Goal: Transaction & Acquisition: Download file/media

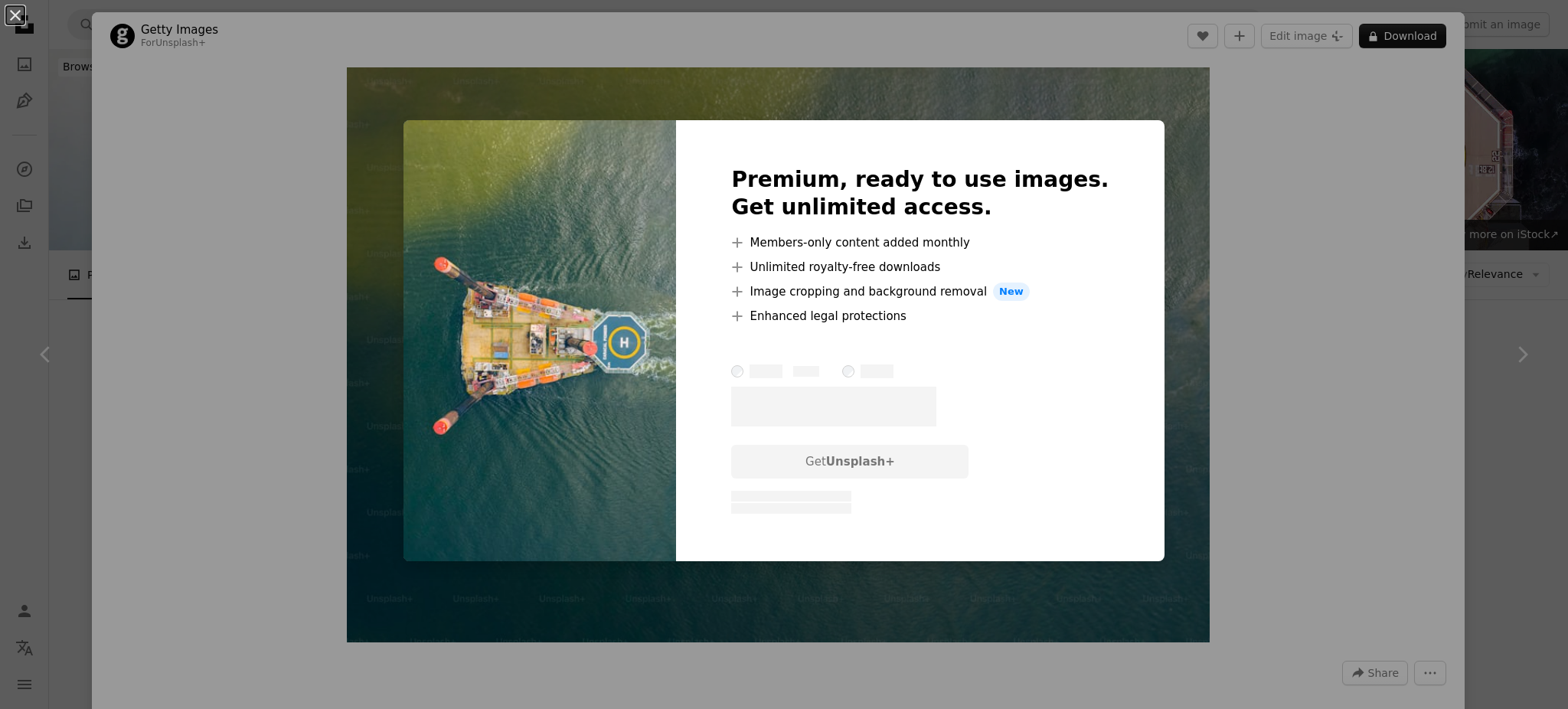
scroll to position [408, 0]
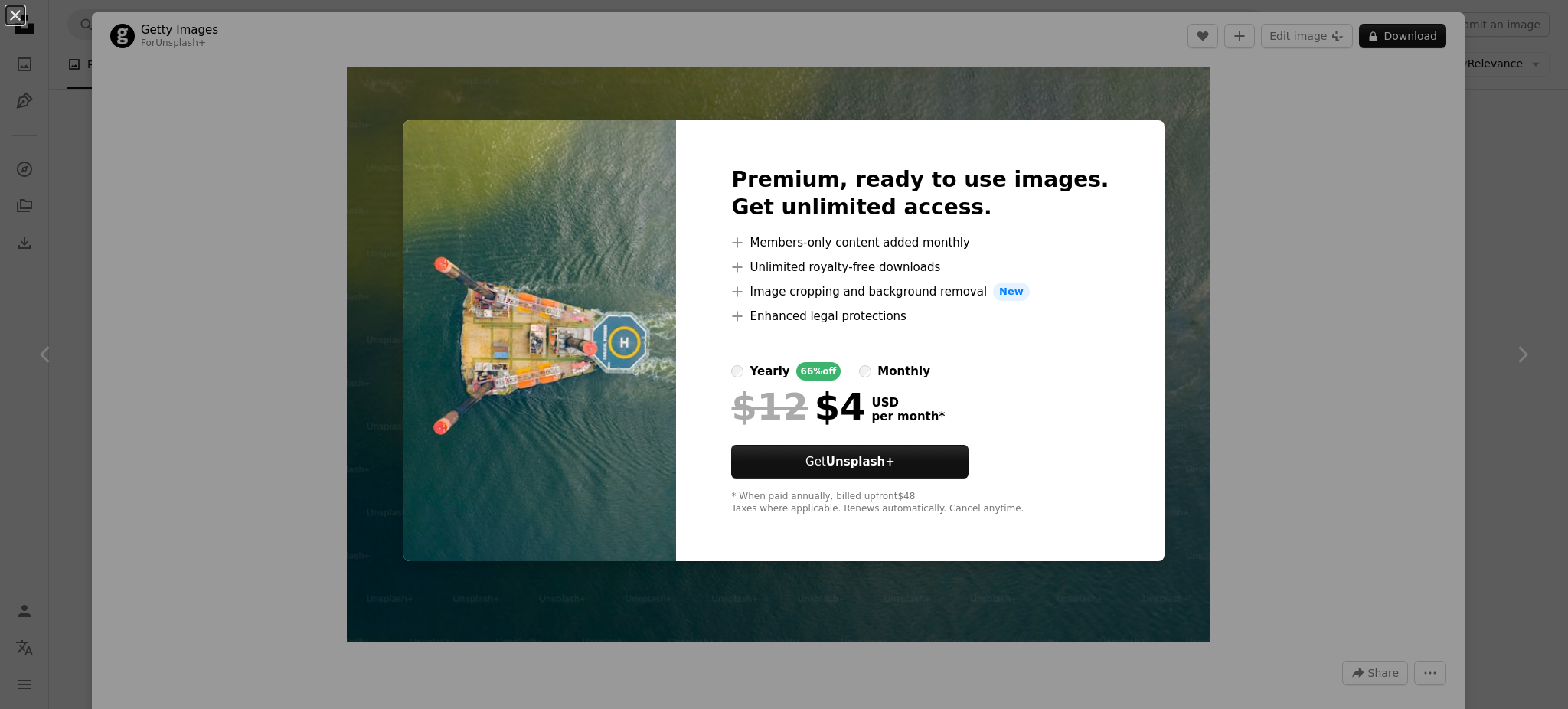
click at [1369, 234] on div "An X shape Premium, ready to use images. Get unlimited access. A plus sign Memb…" at bounding box center [784, 354] width 1568 height 709
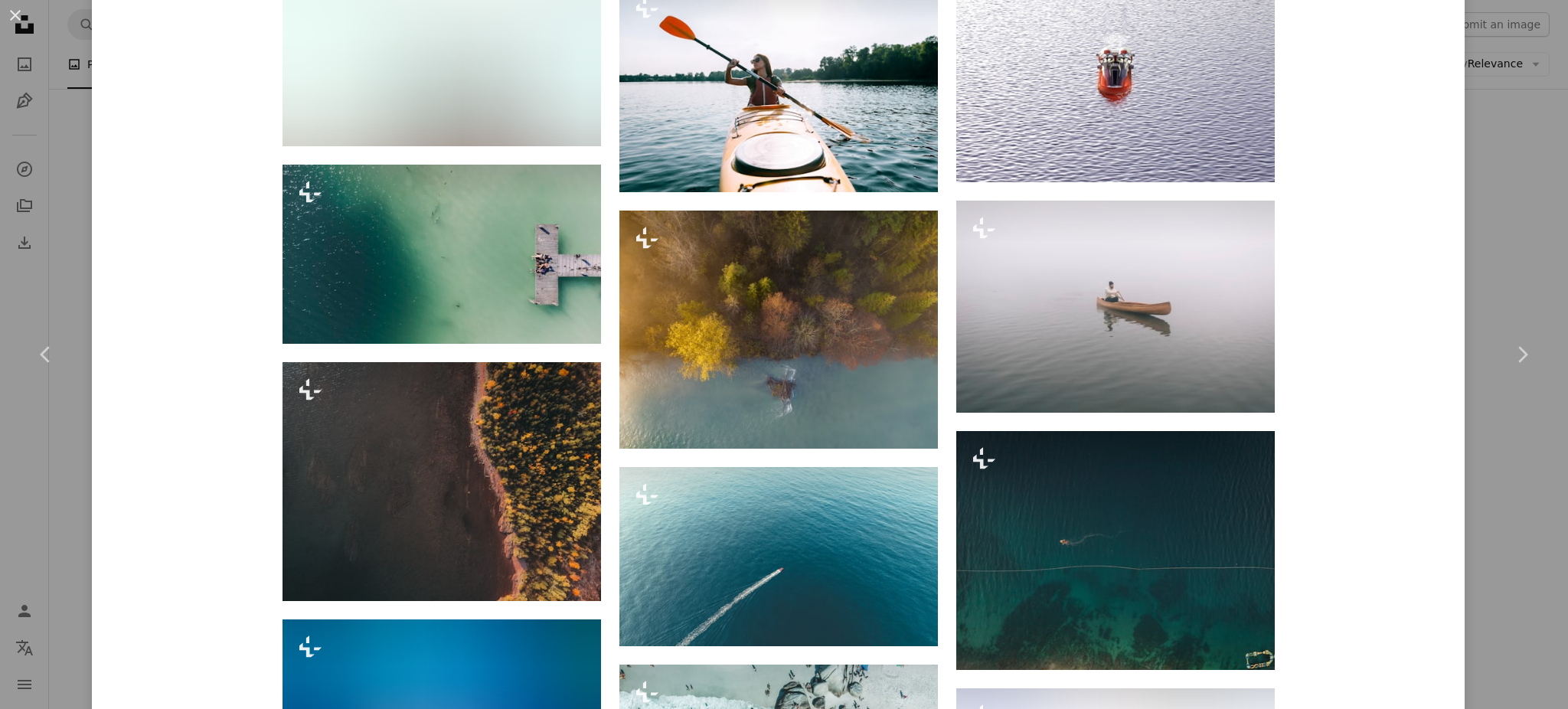
scroll to position [2931, 0]
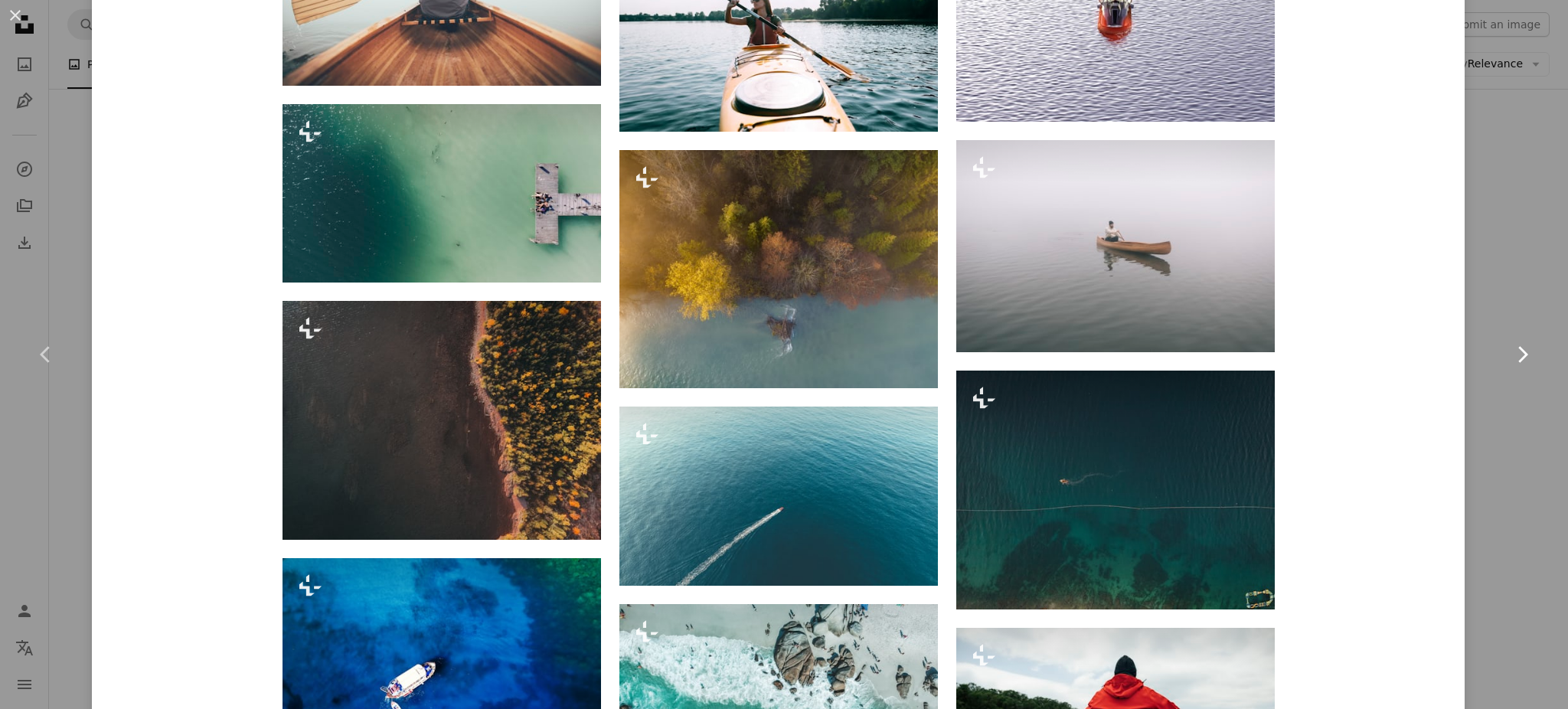
click at [1512, 369] on link "Chevron right" at bounding box center [1521, 354] width 92 height 147
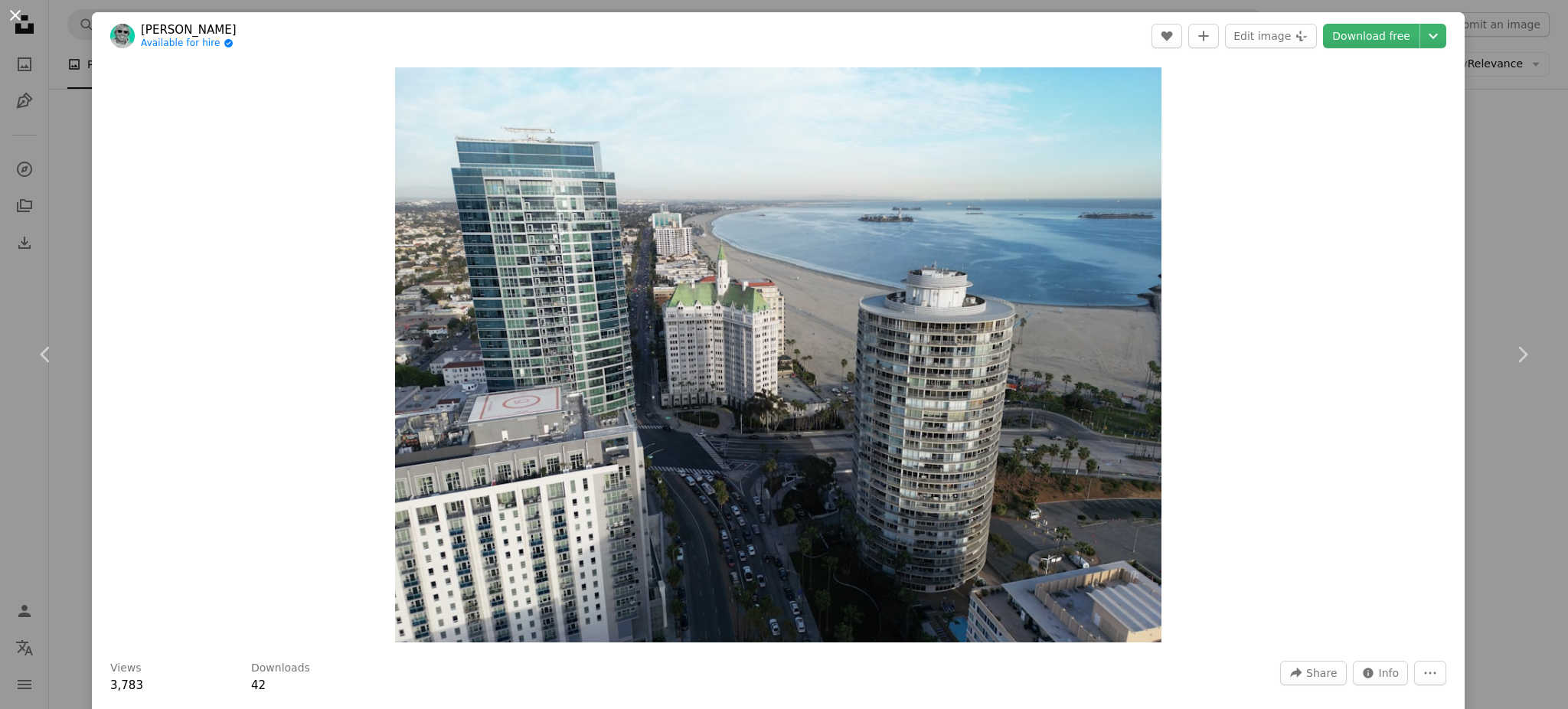
click at [17, 22] on button "An X shape" at bounding box center [15, 15] width 18 height 18
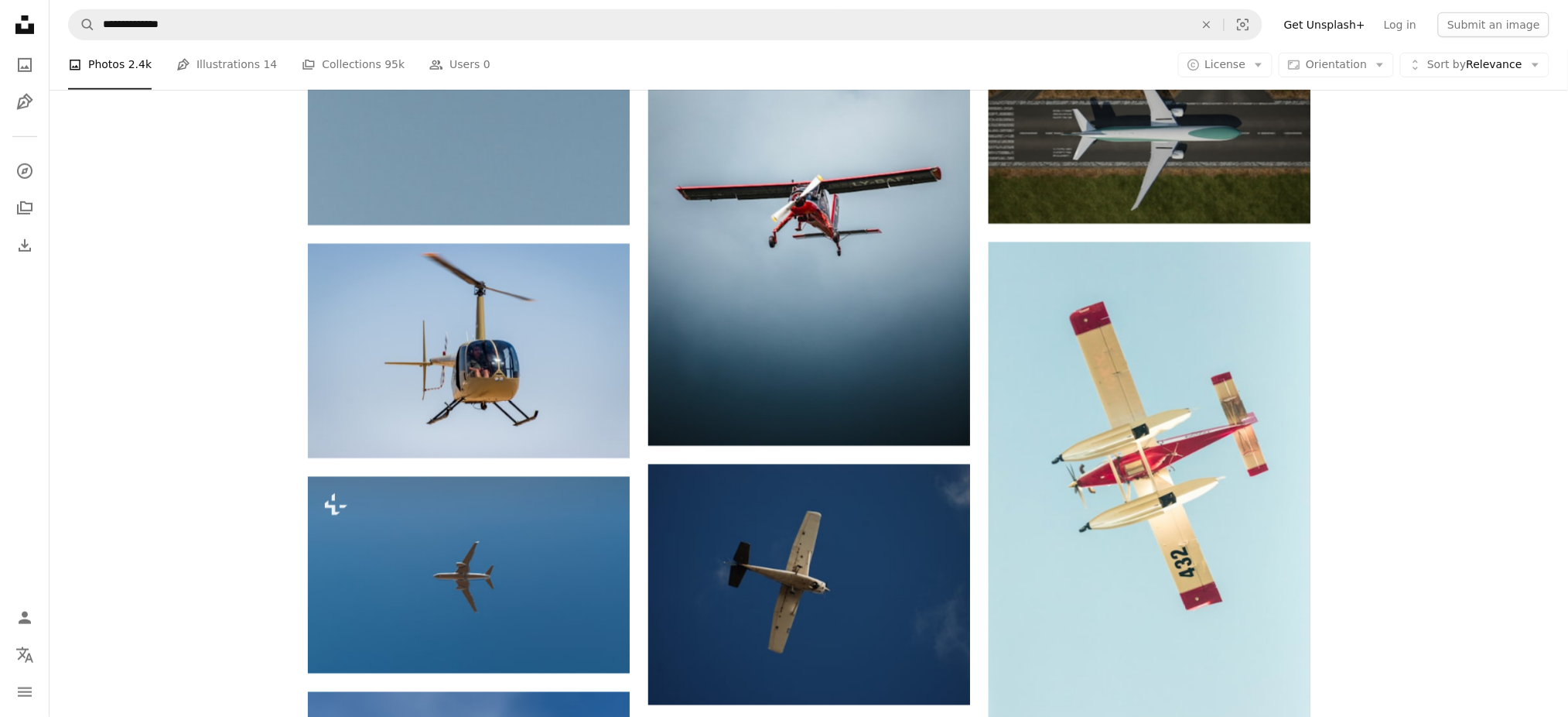
scroll to position [4645, 0]
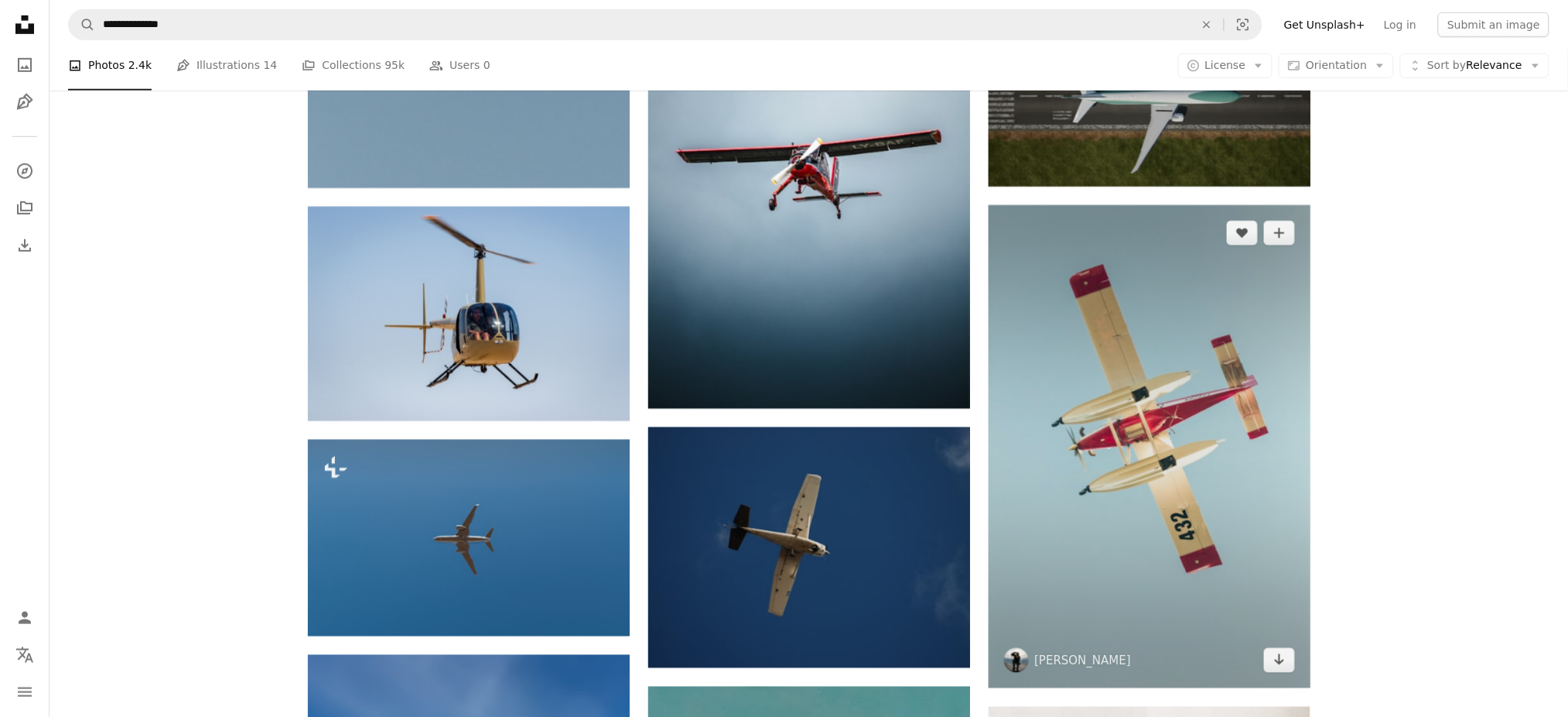
click at [1191, 459] on img at bounding box center [1150, 446] width 322 height 483
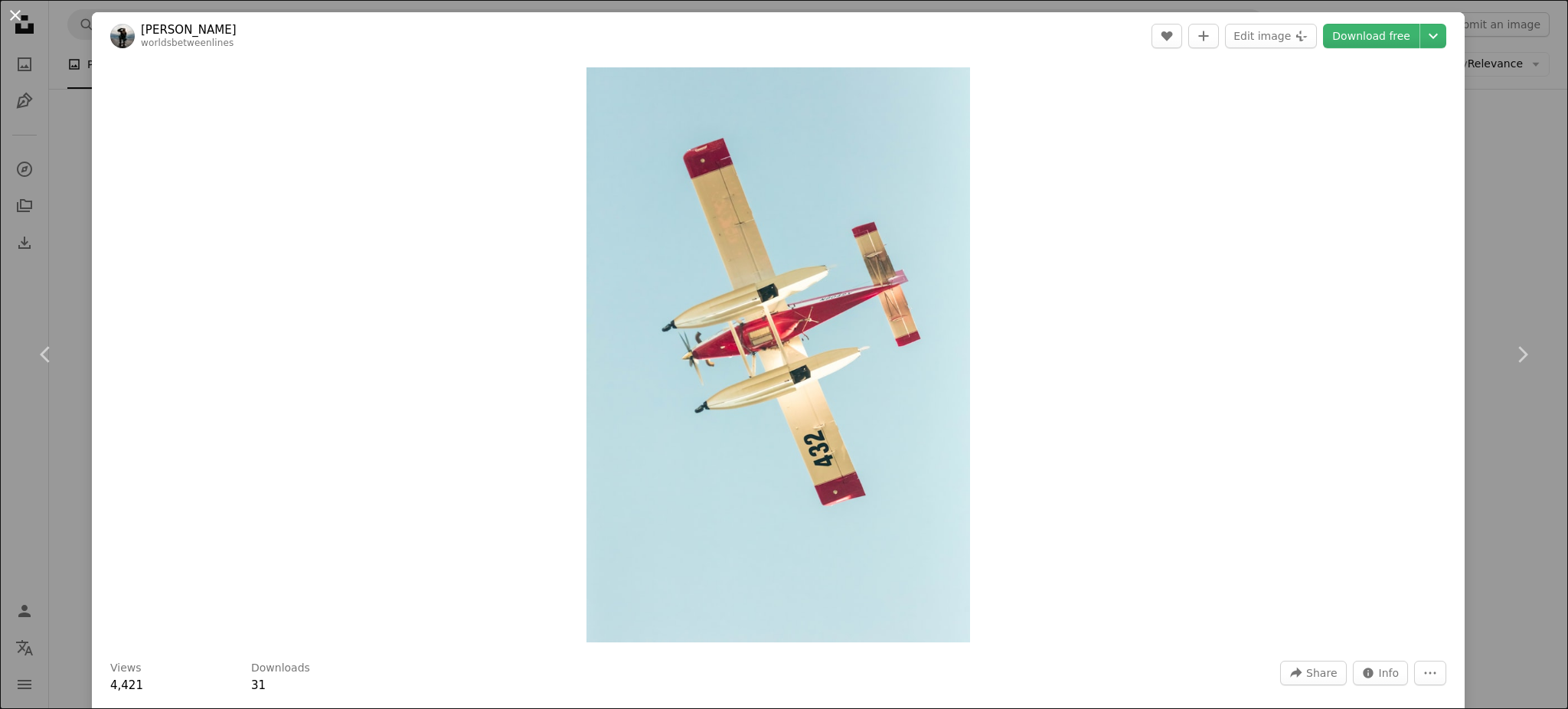
click at [14, 24] on button "An X shape" at bounding box center [15, 15] width 18 height 18
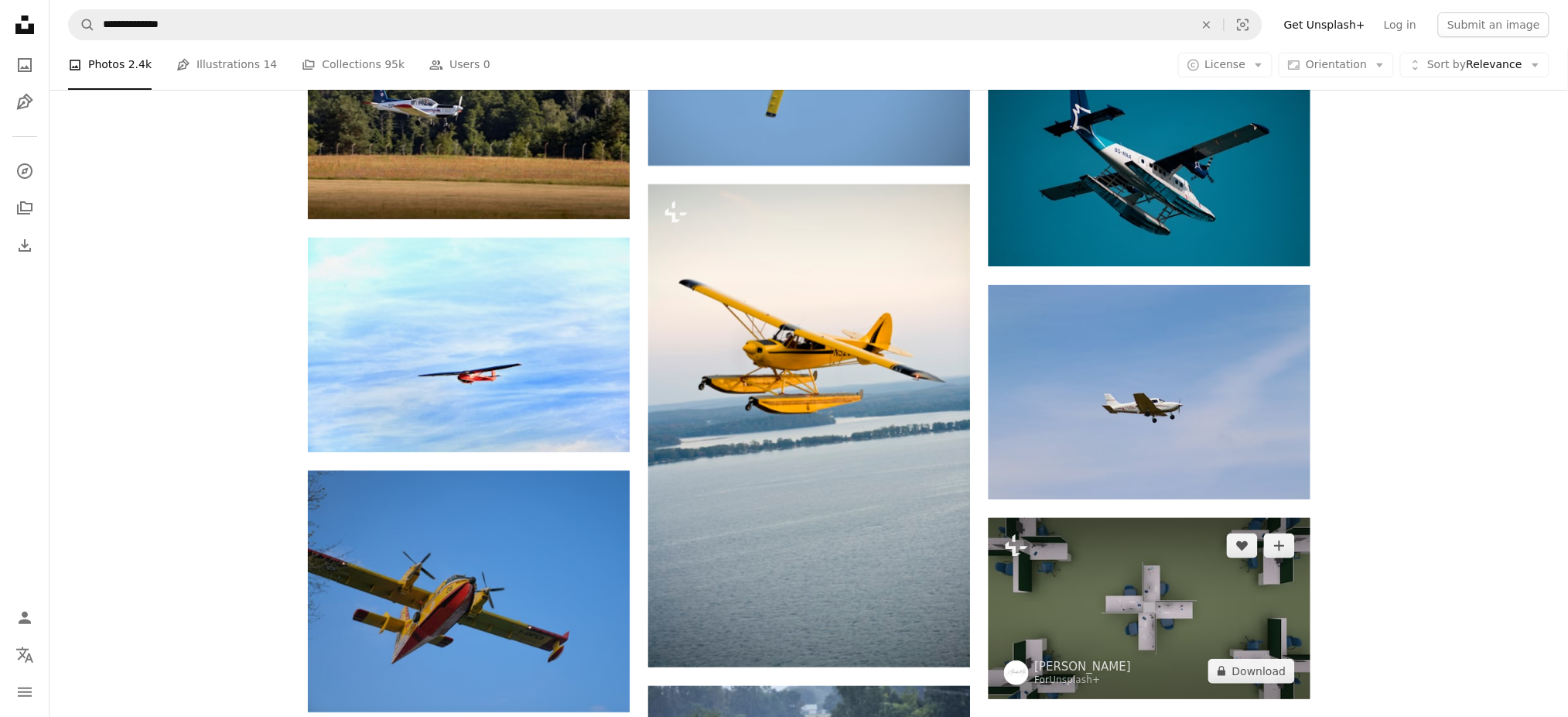
scroll to position [10838, 0]
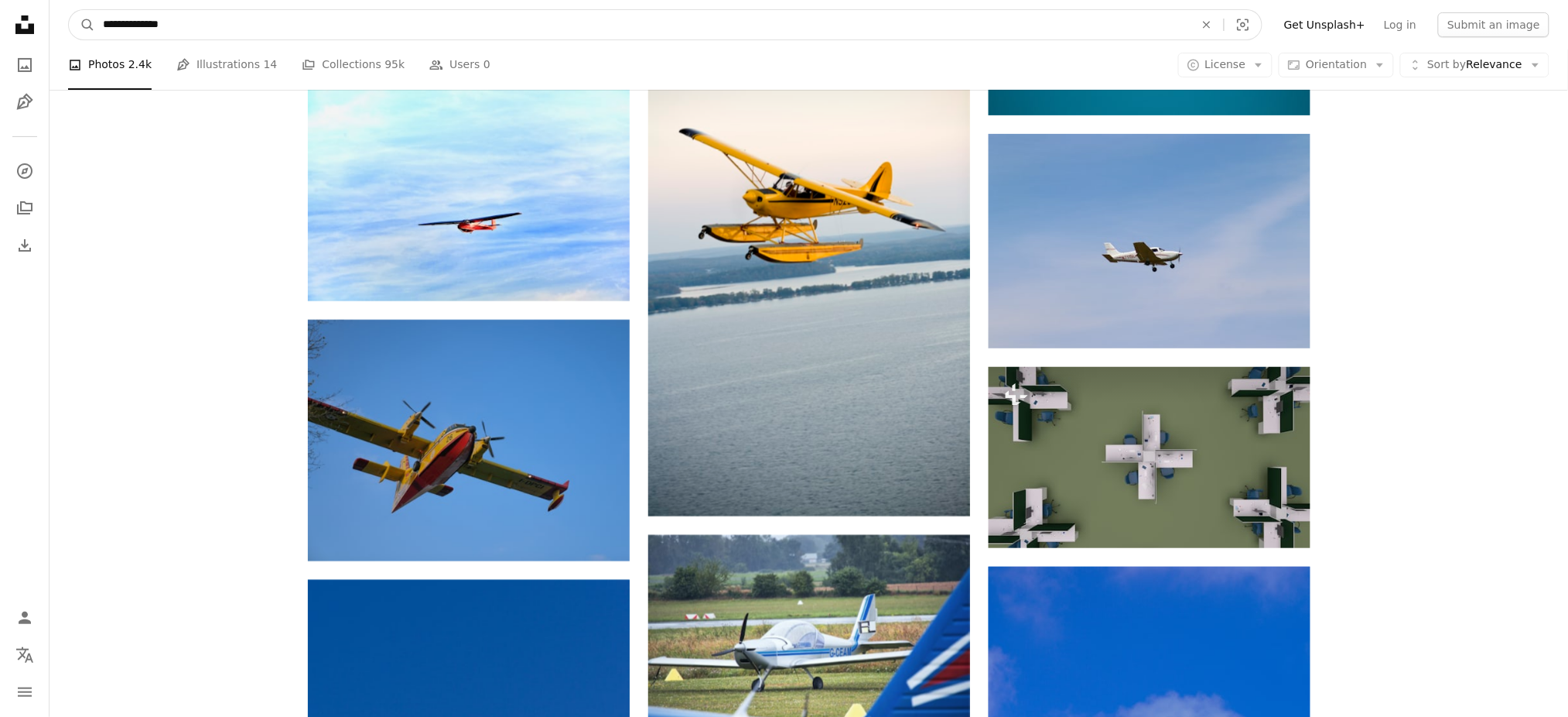
drag, startPoint x: 299, startPoint y: 37, endPoint x: 13, endPoint y: 28, distance: 286.1
paste input "**********"
type input "**********"
click button "A magnifying glass" at bounding box center [82, 25] width 26 height 30
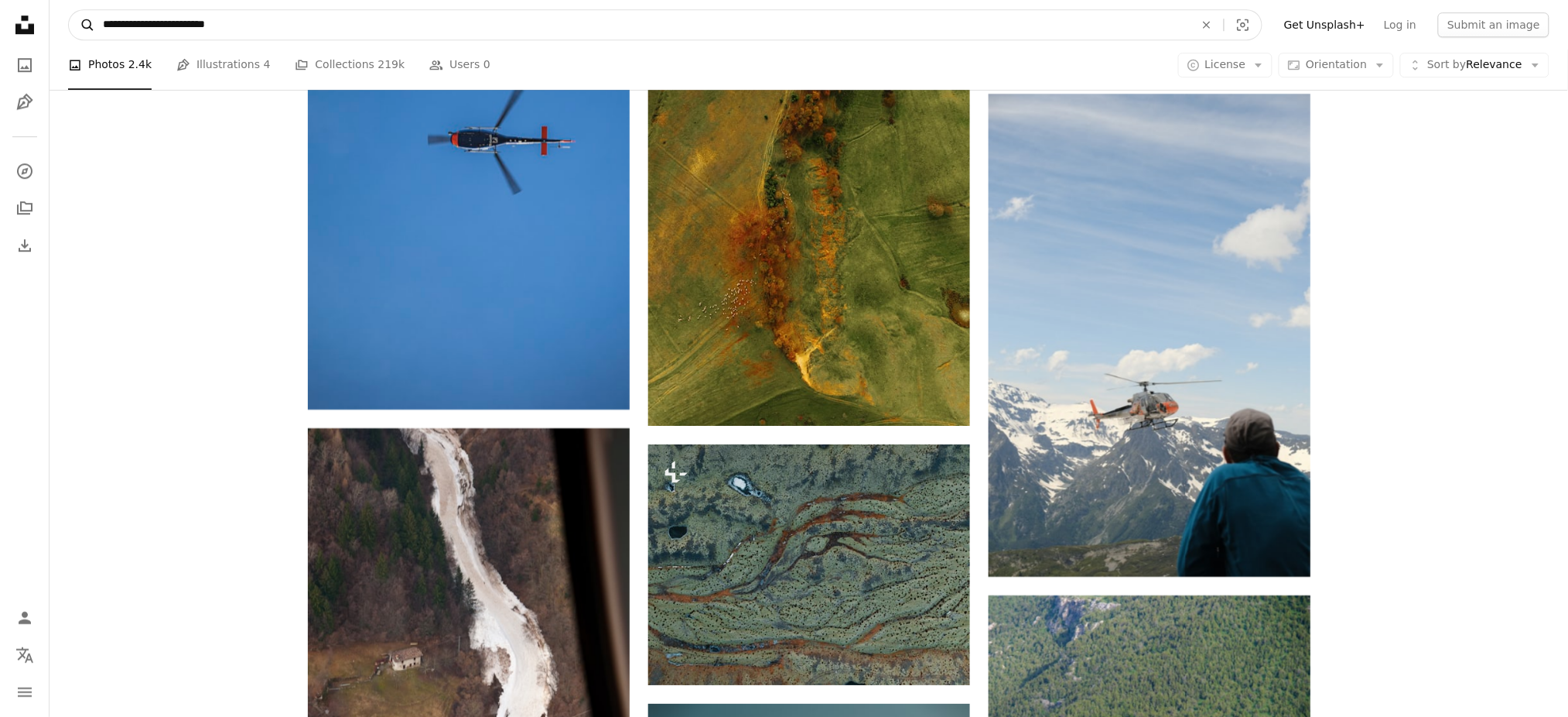
scroll to position [5961, 0]
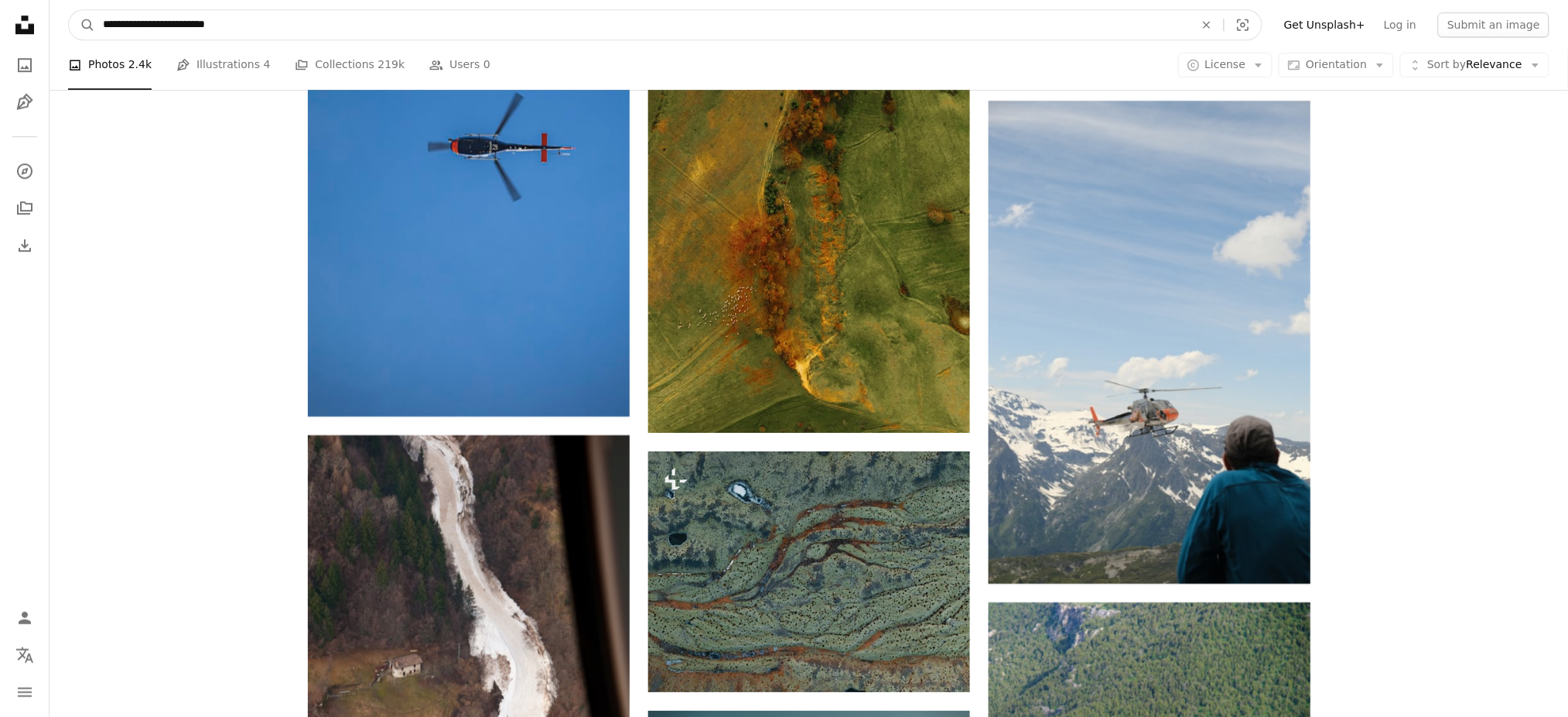
drag, startPoint x: 381, startPoint y: 12, endPoint x: 66, endPoint y: 21, distance: 315.1
click at [66, 21] on nav "**********" at bounding box center [809, 24] width 1518 height 50
paste input "*********"
type input "**********"
click button "A magnifying glass" at bounding box center [82, 25] width 26 height 30
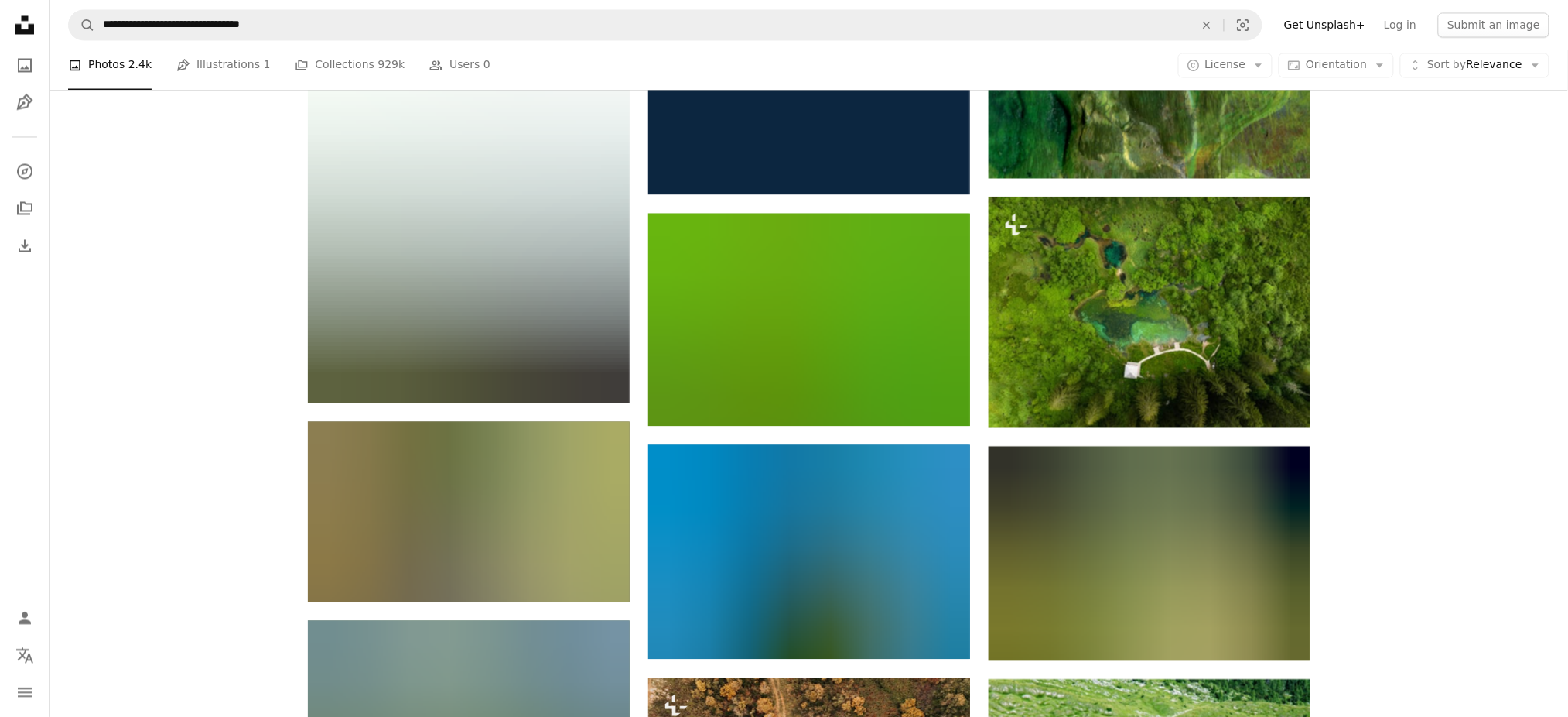
scroll to position [7742, 0]
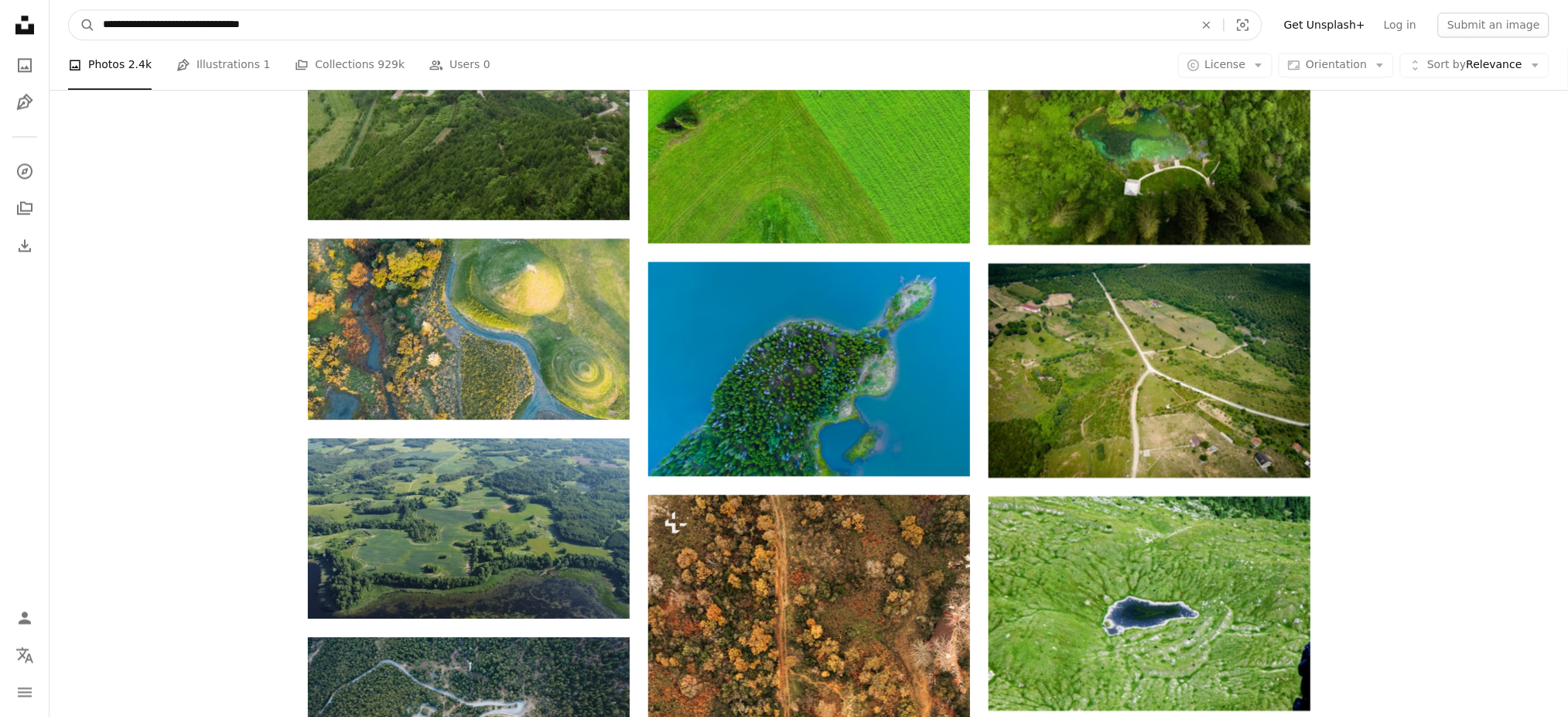
drag, startPoint x: 142, startPoint y: 23, endPoint x: 356, endPoint y: 21, distance: 214.0
click at [356, 21] on input "**********" at bounding box center [642, 25] width 1094 height 30
type input "*******"
click button "A magnifying glass" at bounding box center [82, 25] width 26 height 30
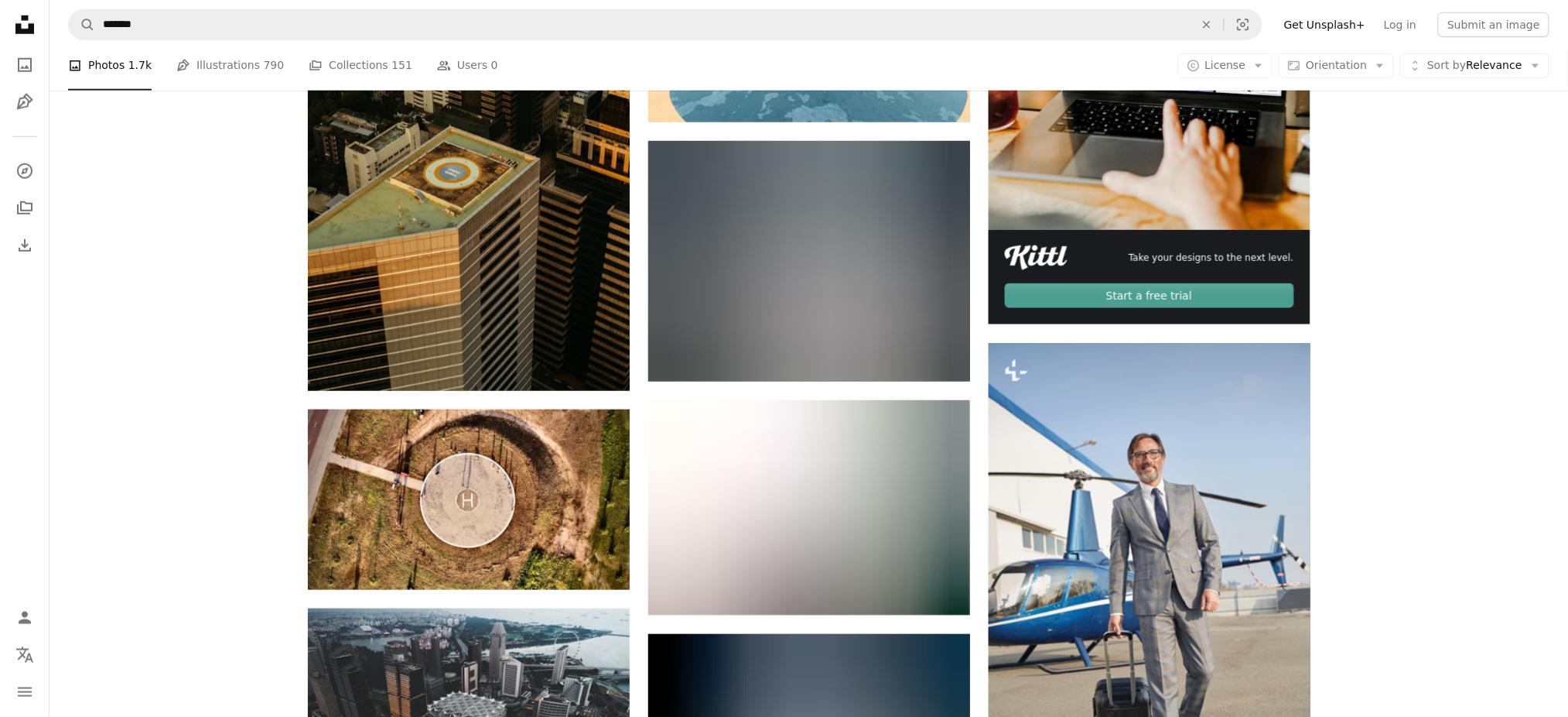
scroll to position [619, 0]
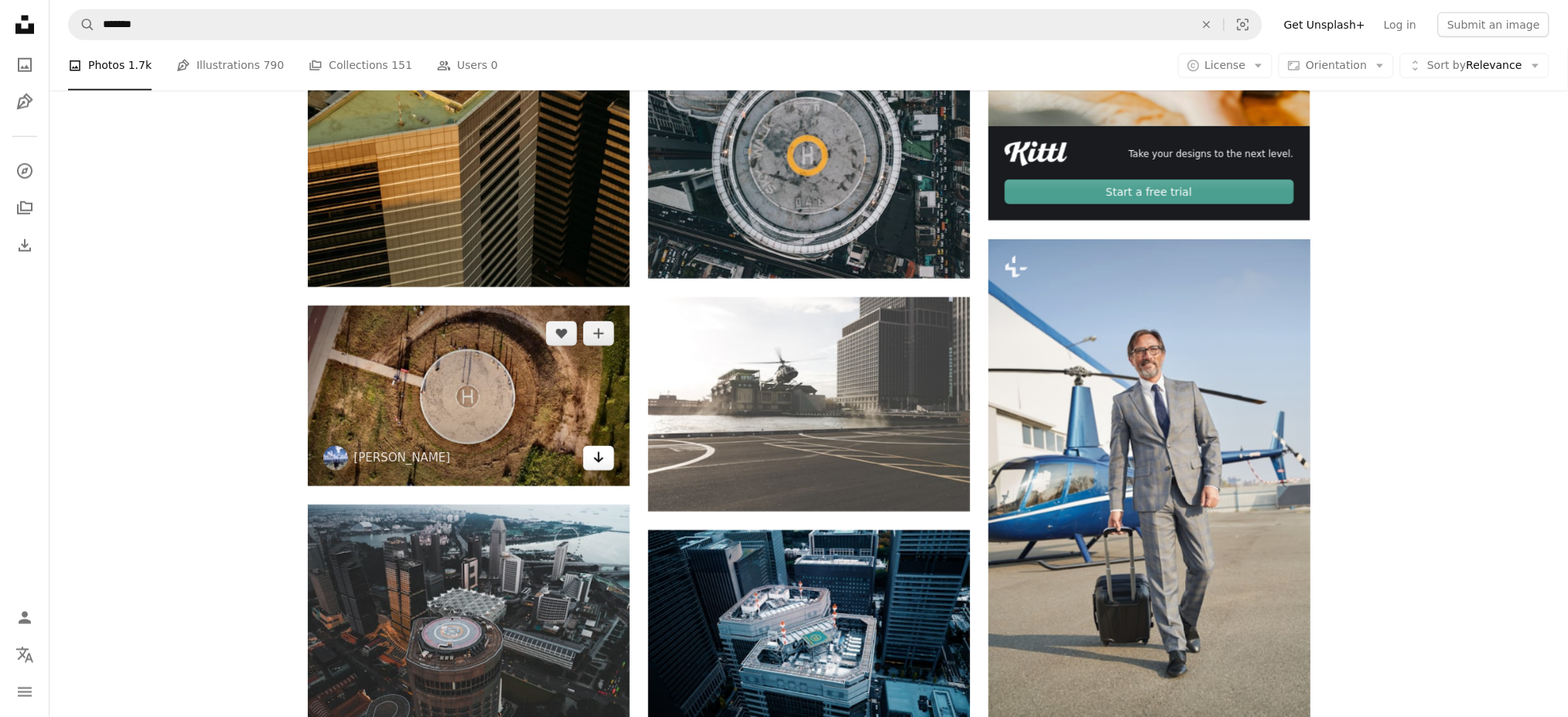
click at [601, 463] on icon "Arrow pointing down" at bounding box center [599, 457] width 12 height 18
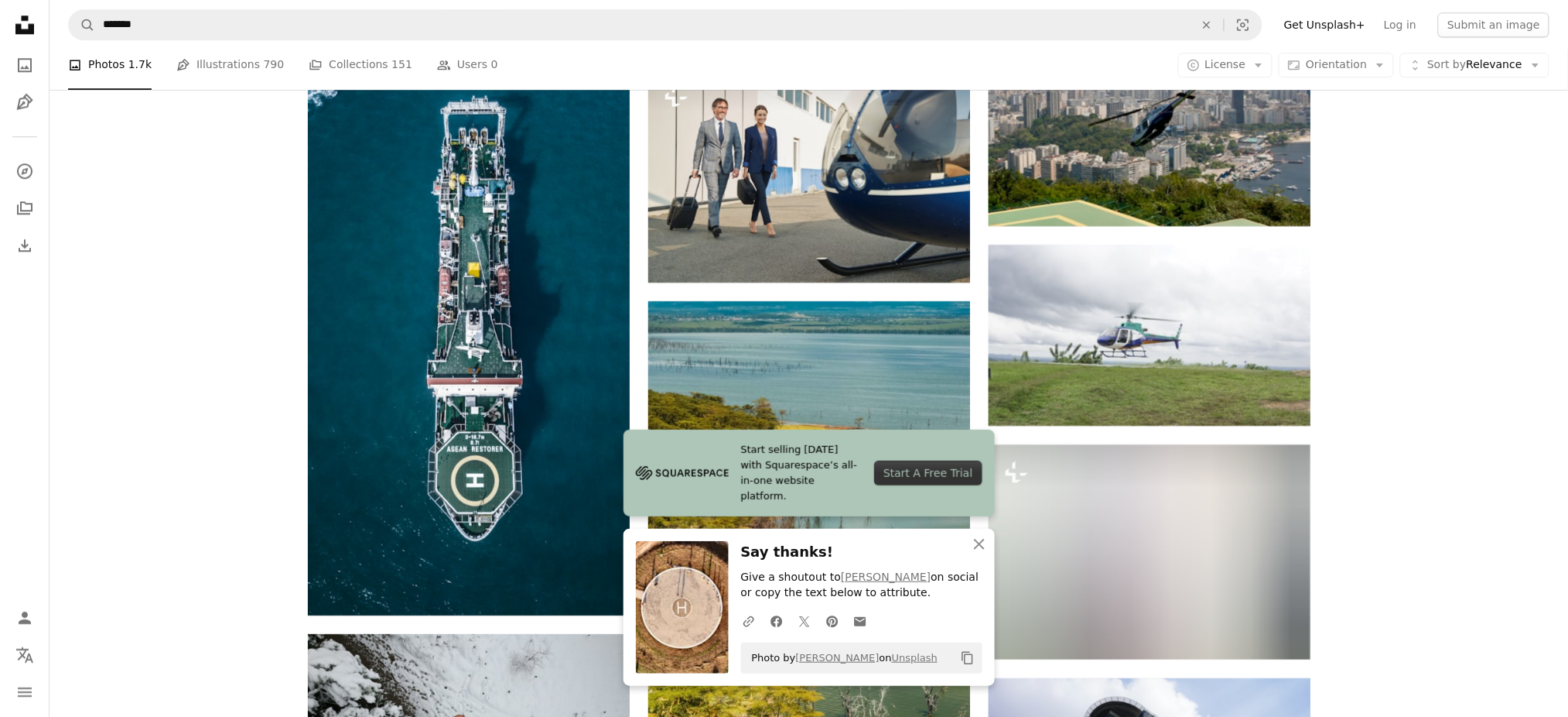
scroll to position [1651, 0]
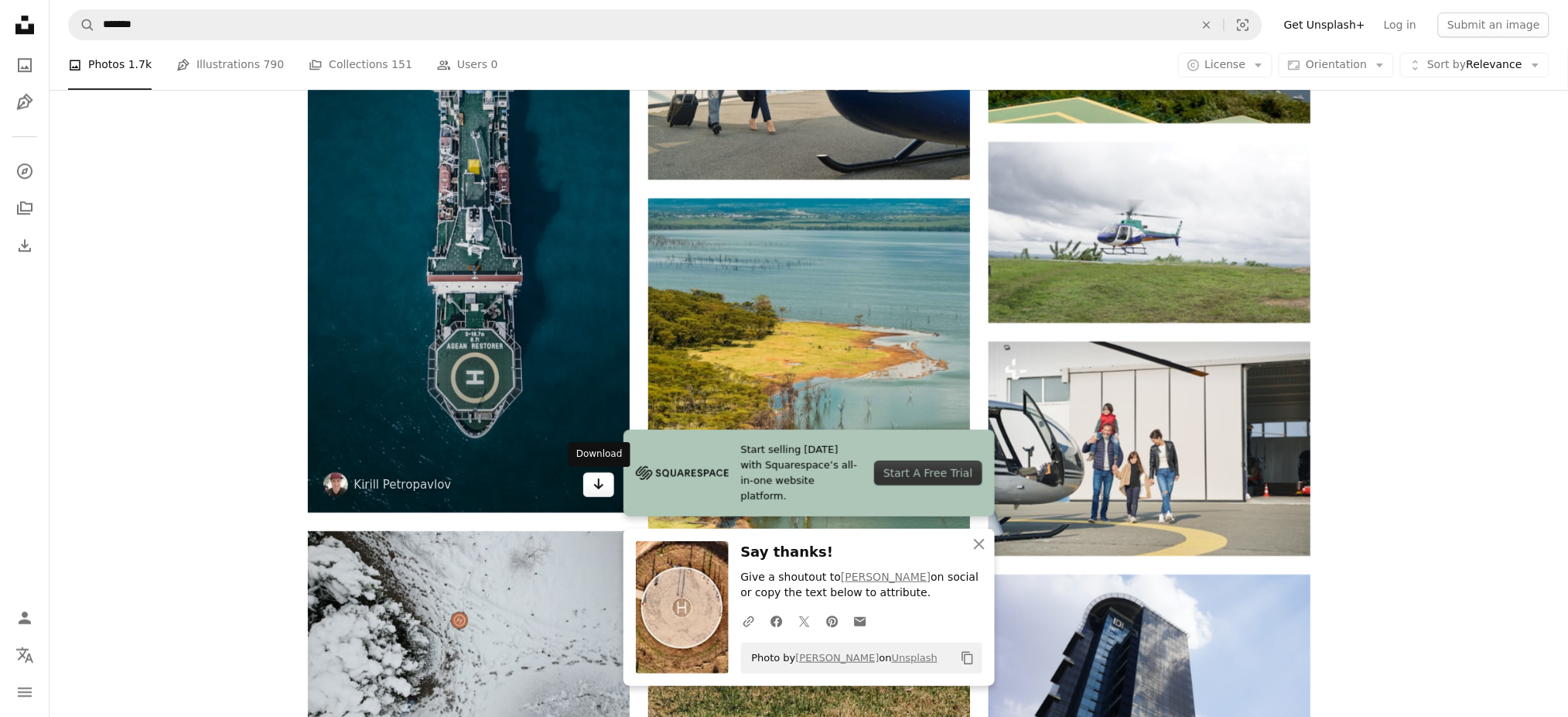
click at [601, 489] on icon "Arrow pointing down" at bounding box center [599, 484] width 12 height 18
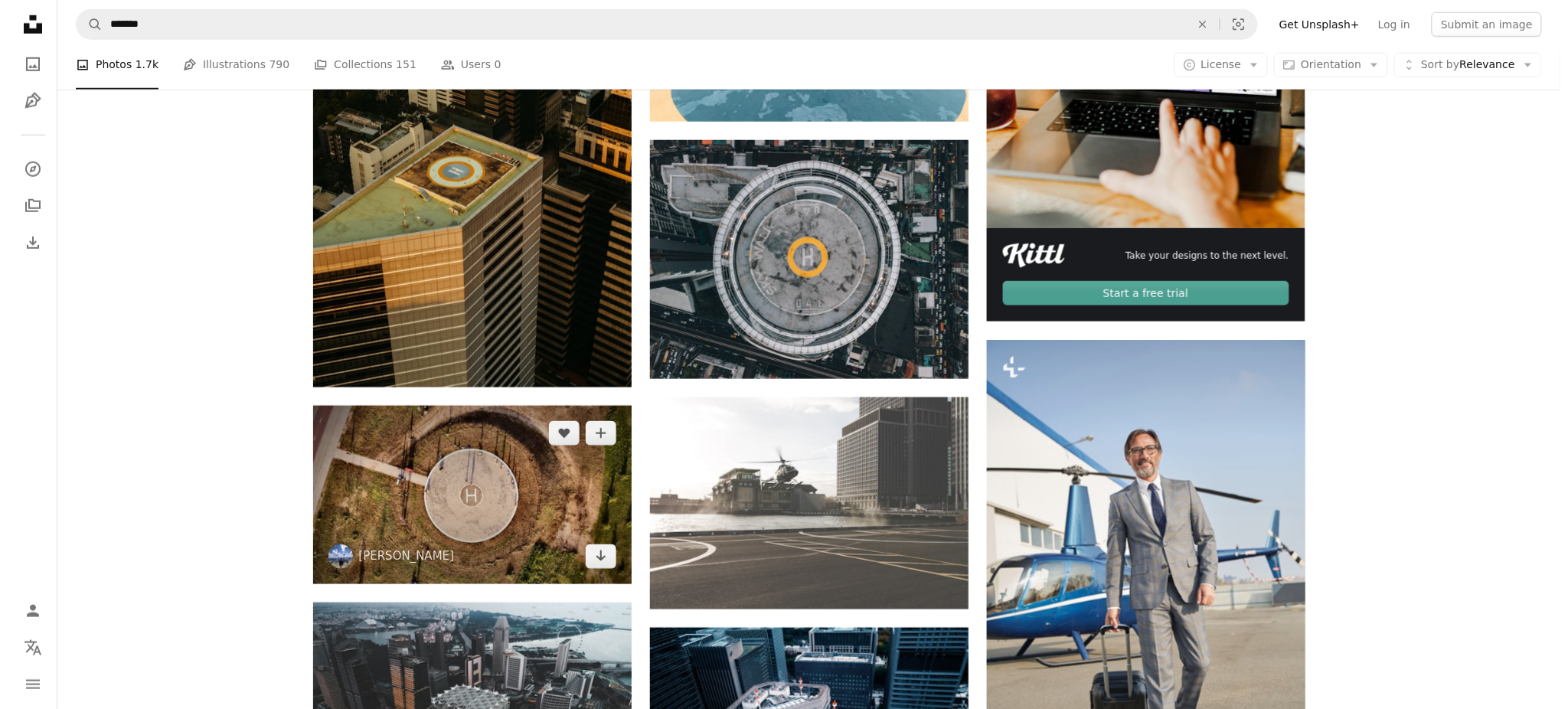
scroll to position [519, 0]
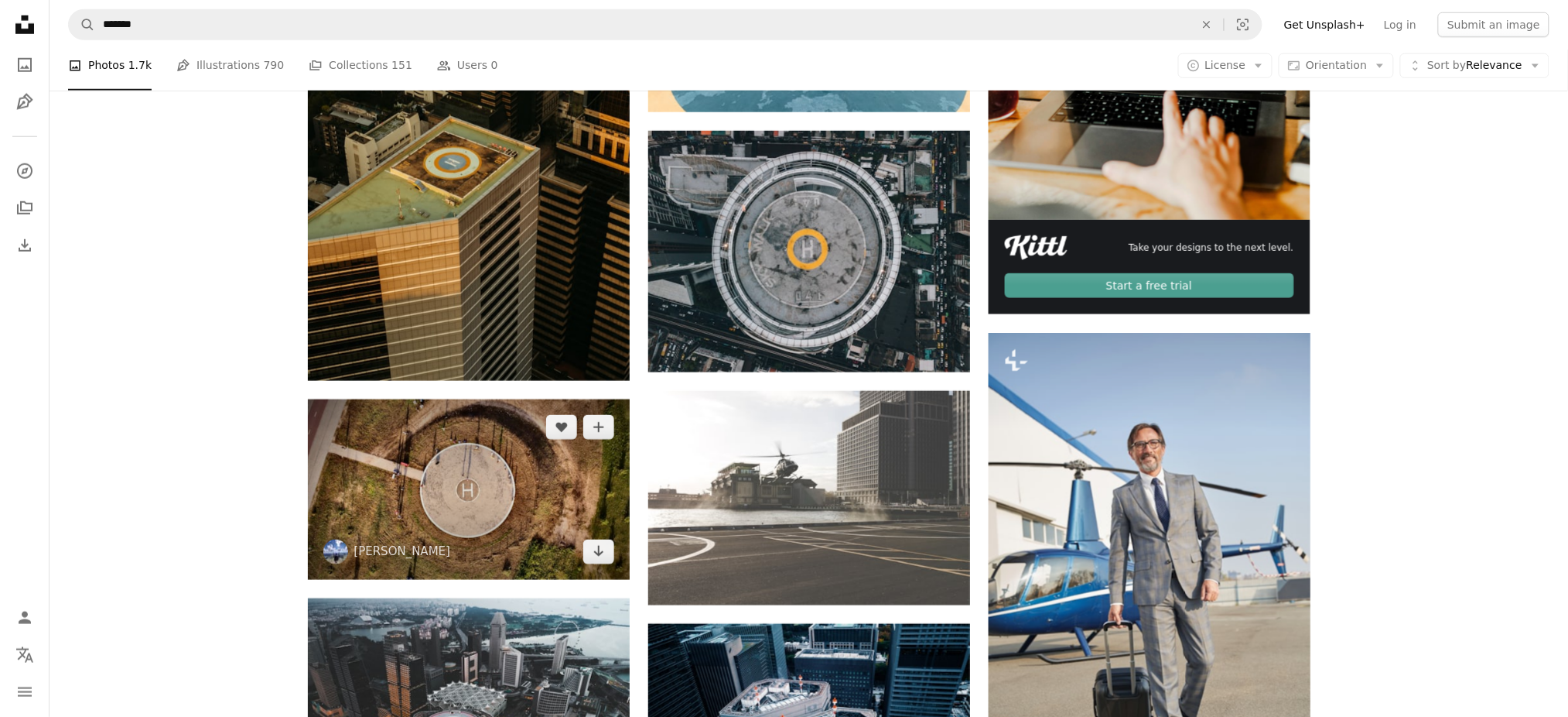
click at [563, 497] on img at bounding box center [469, 490] width 322 height 181
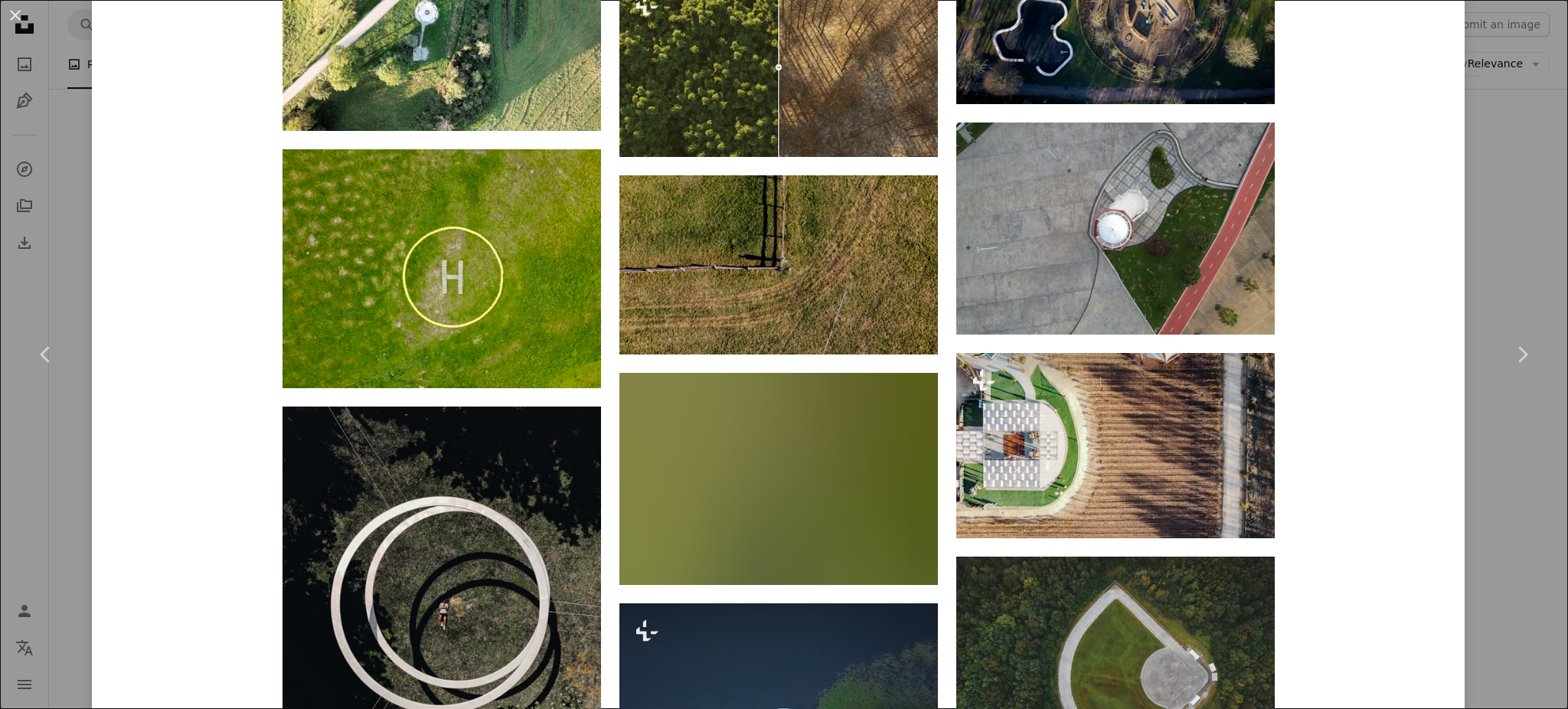
scroll to position [2041, 0]
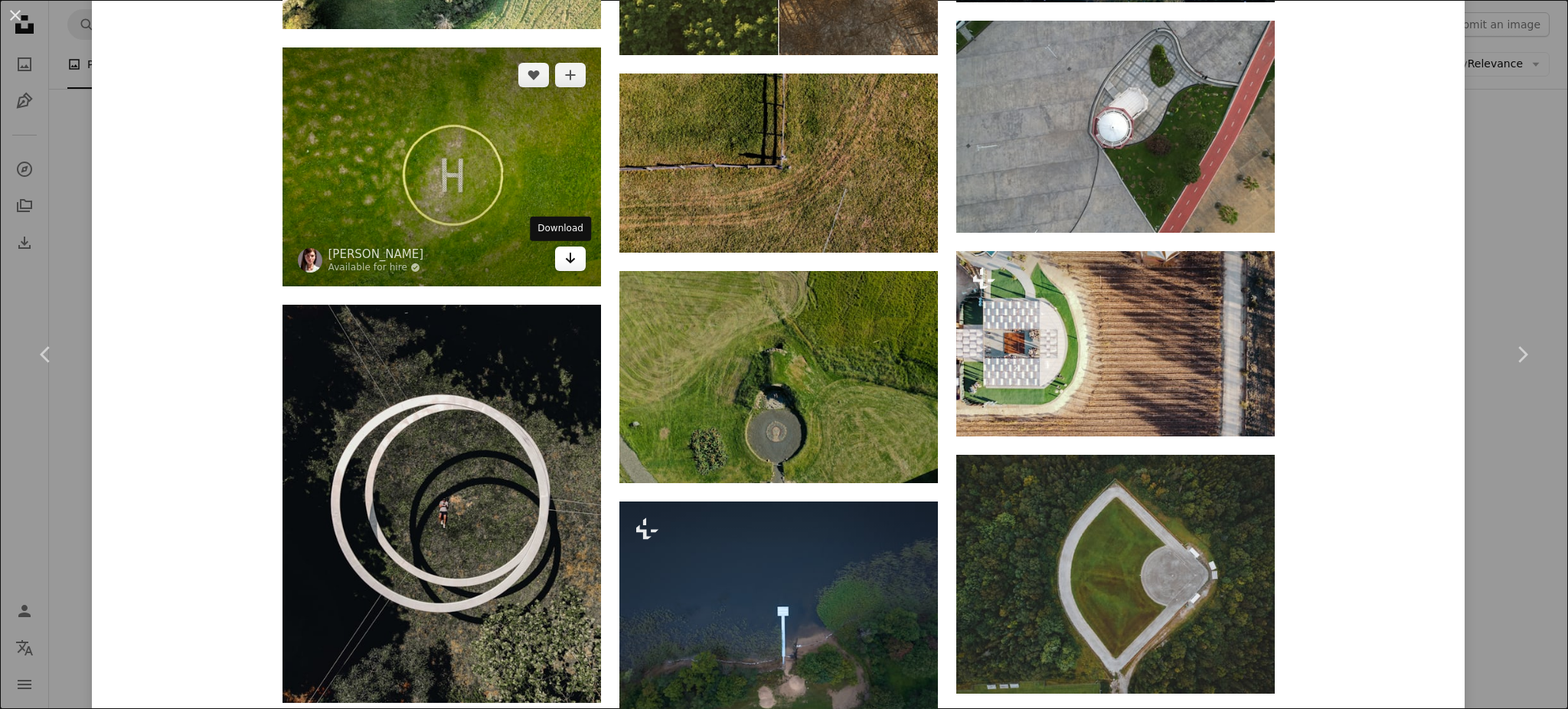
click at [568, 262] on link "Arrow pointing down" at bounding box center [570, 258] width 31 height 24
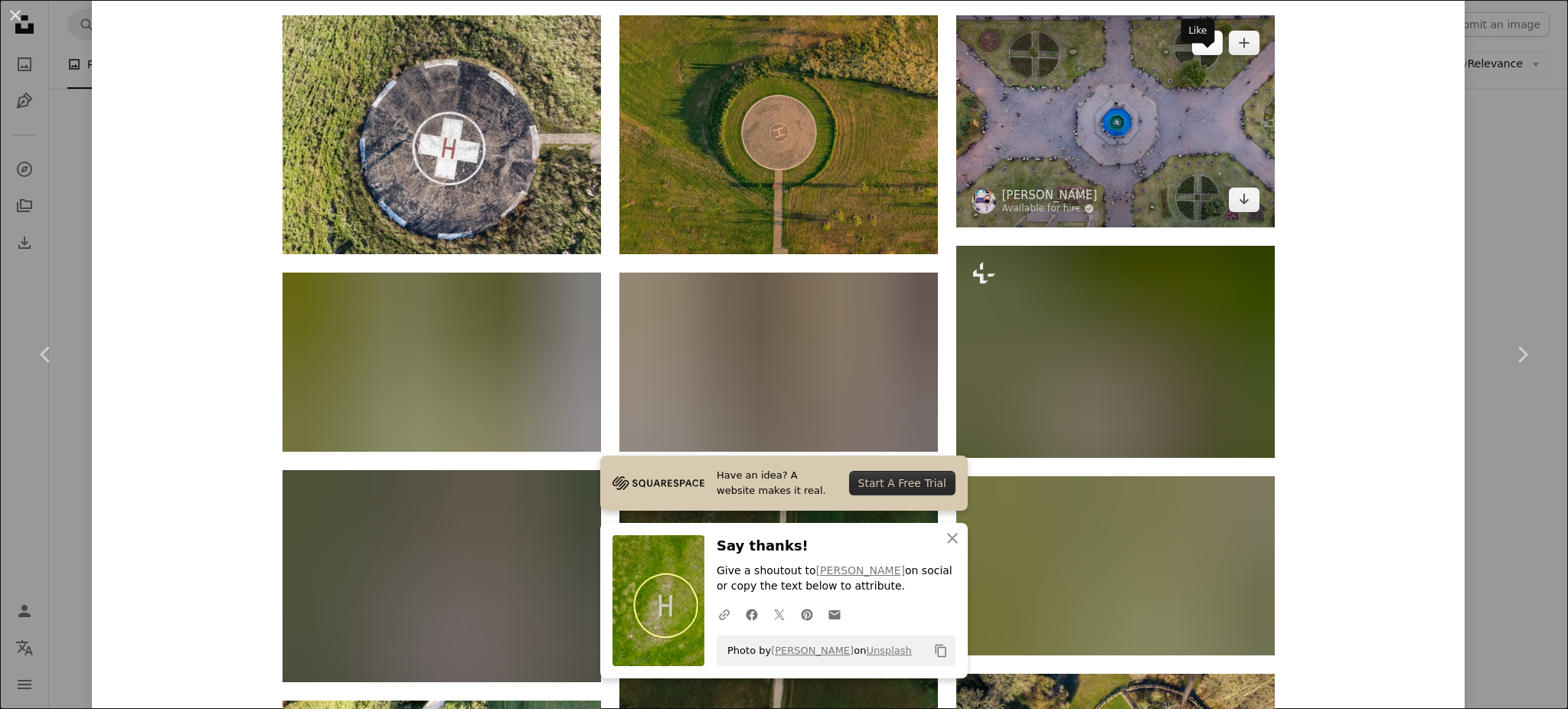
scroll to position [1223, 0]
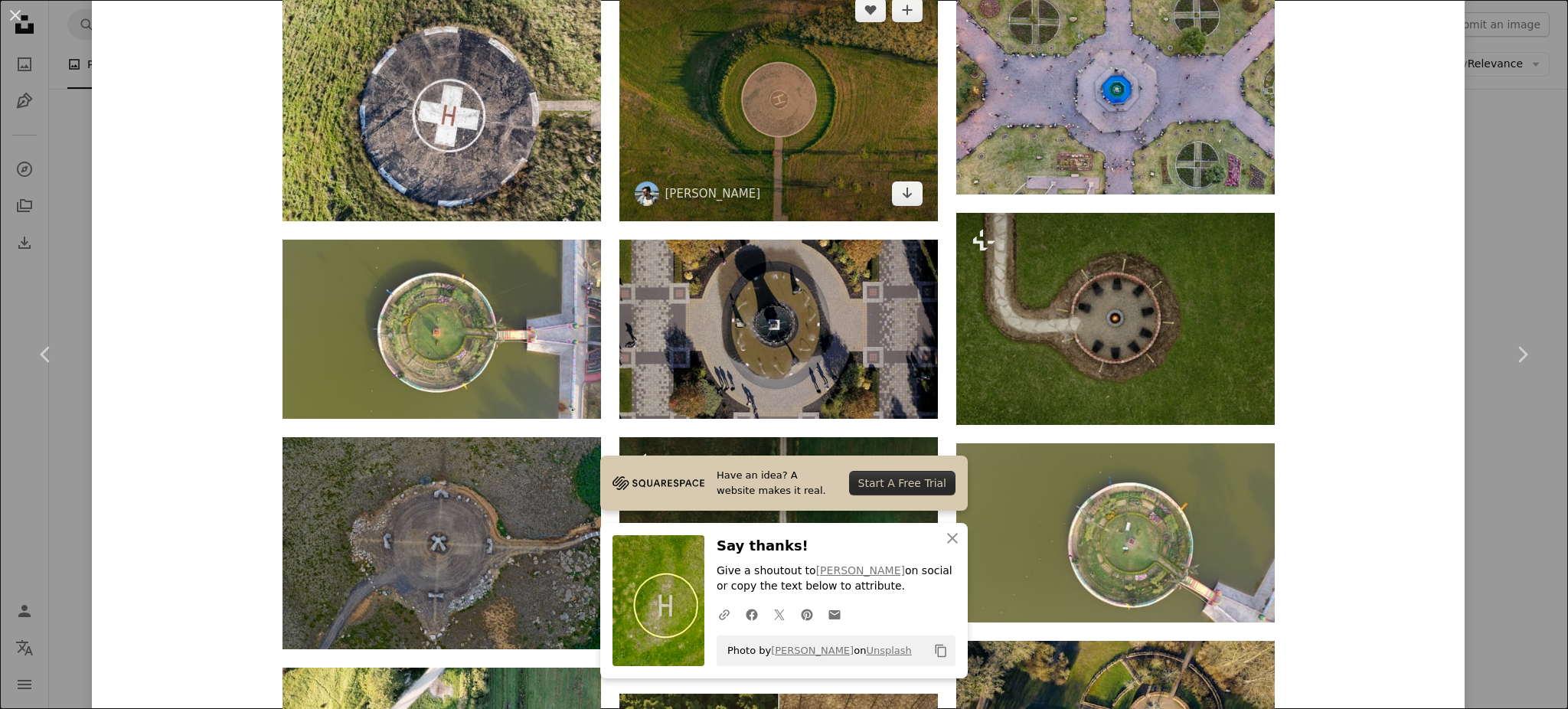
click at [864, 133] on img at bounding box center [779, 102] width 319 height 239
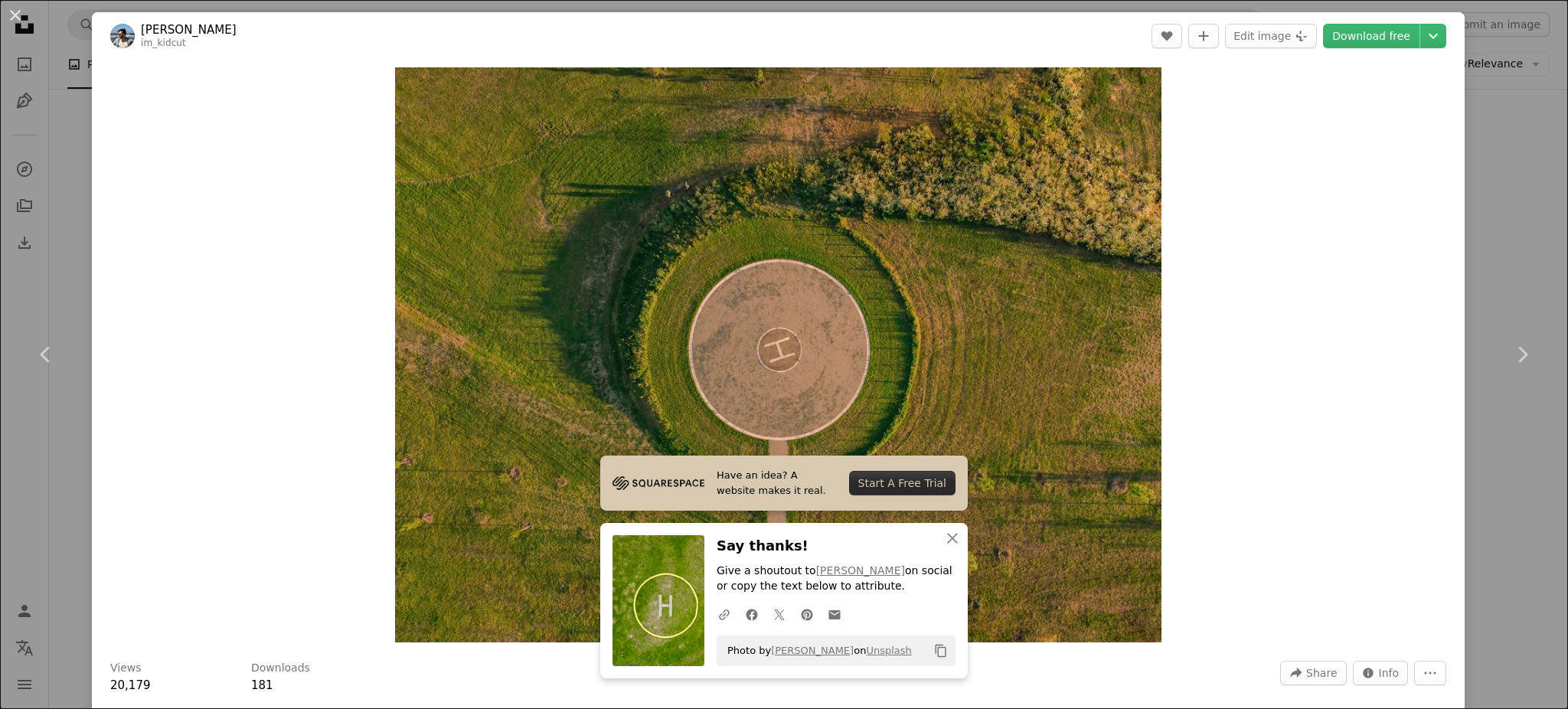
click at [1337, 497] on div "Zoom in" at bounding box center [778, 354] width 1372 height 590
click at [1322, 34] on link "Download free" at bounding box center [1371, 36] width 96 height 24
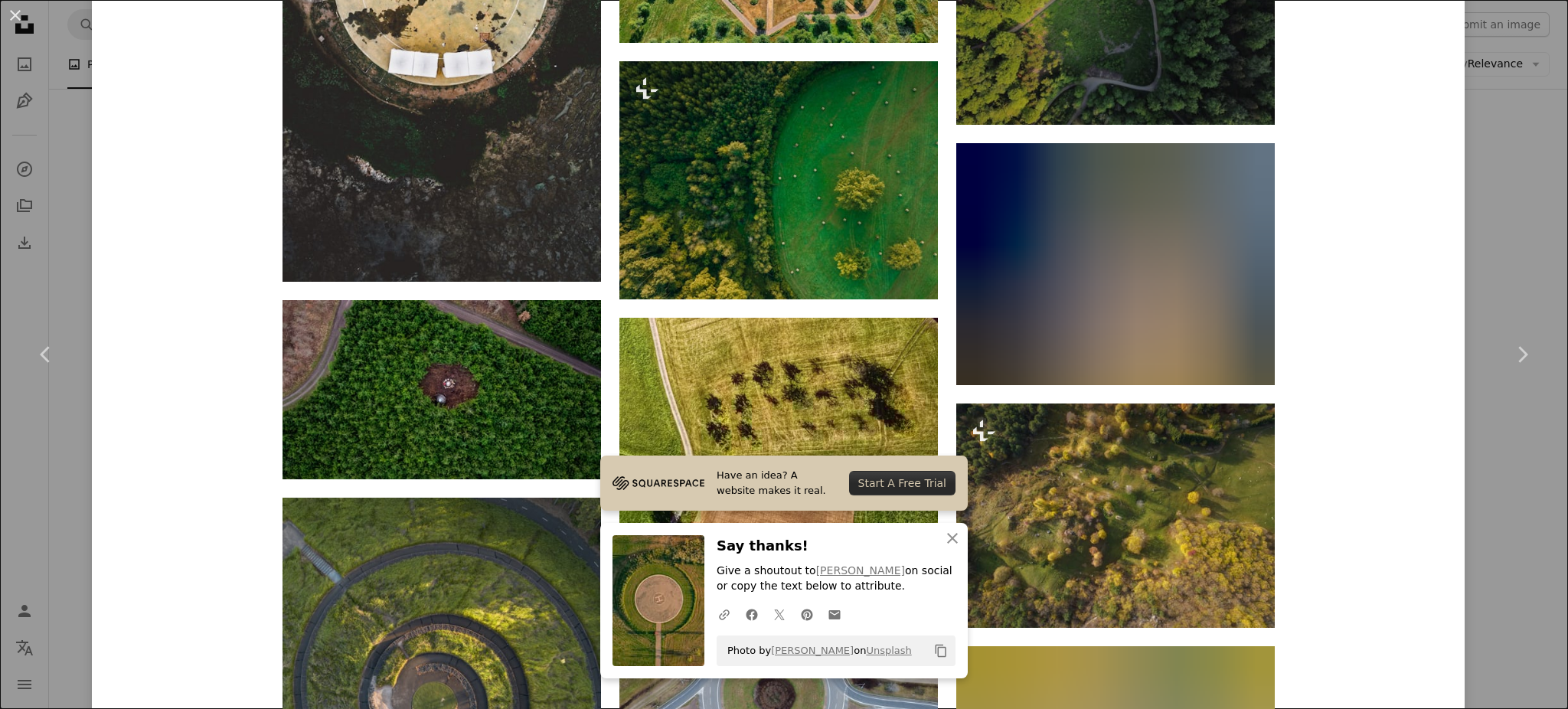
scroll to position [5561, 0]
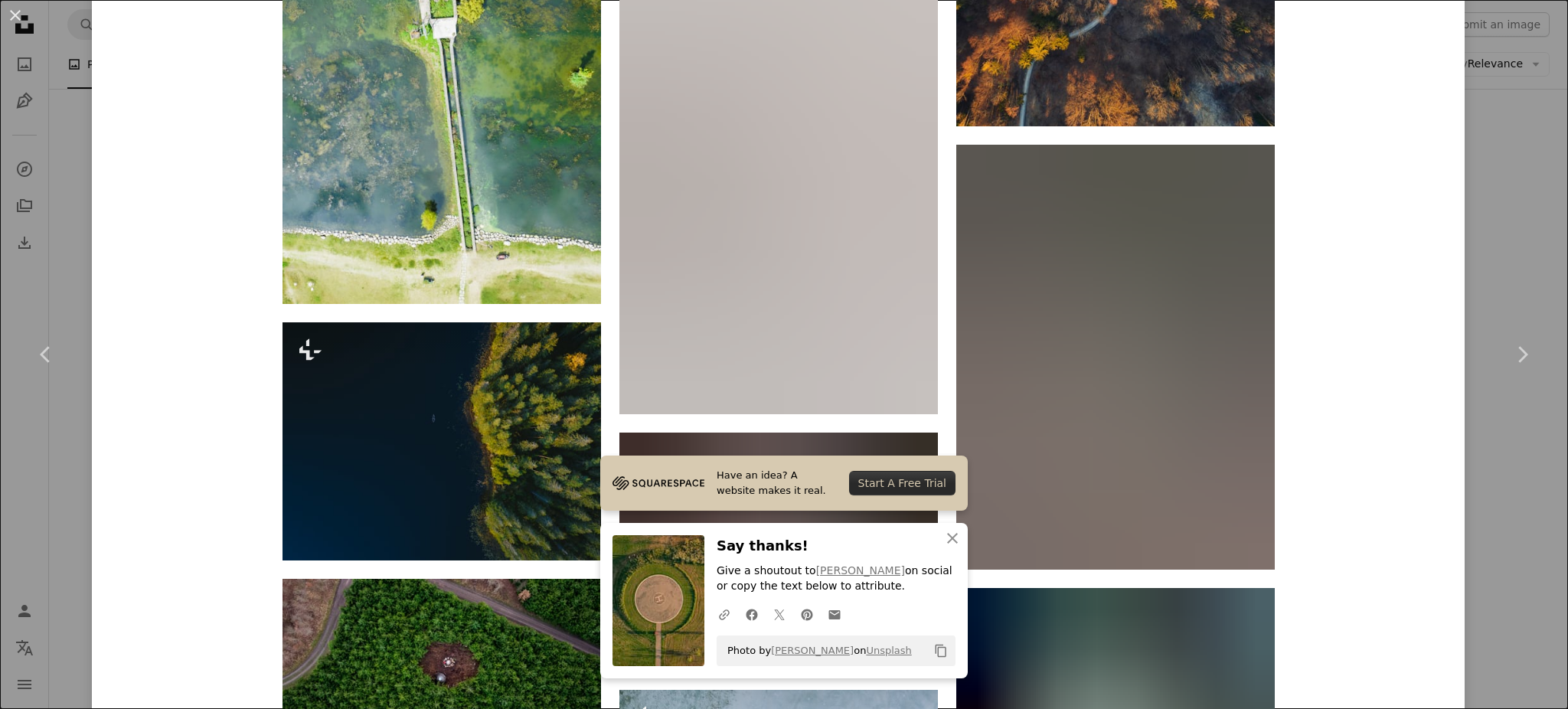
scroll to position [10761, 0]
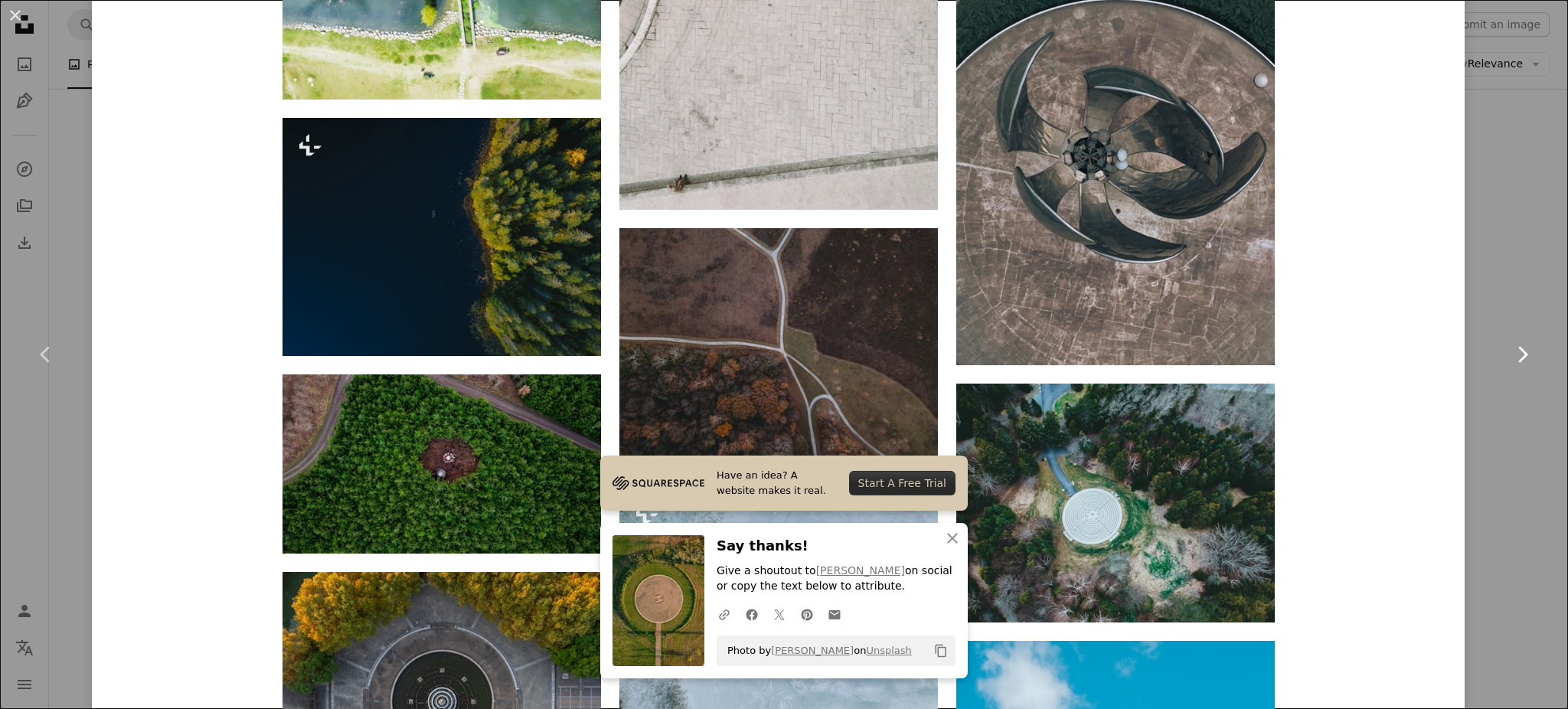
click at [1521, 361] on link "Chevron right" at bounding box center [1521, 354] width 92 height 147
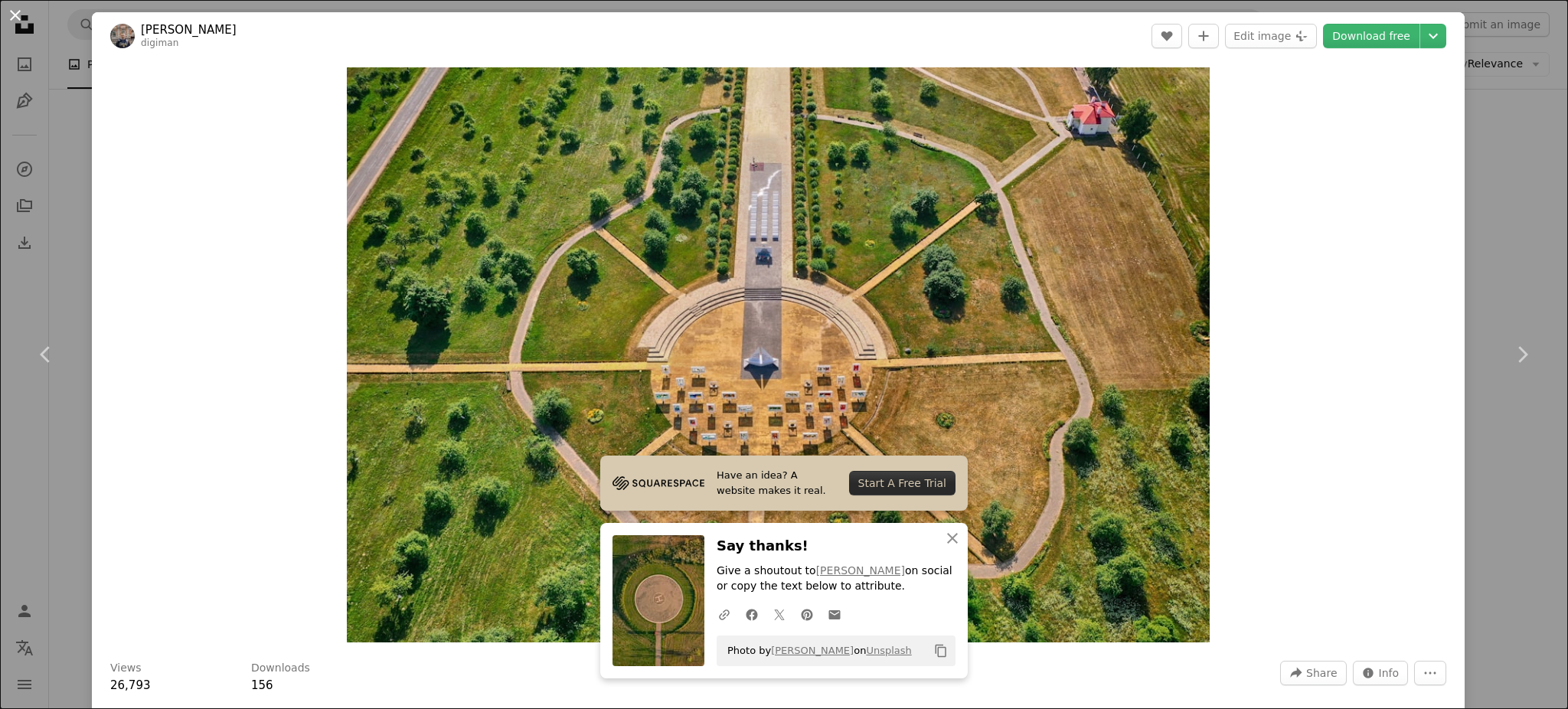
click at [16, 23] on button "An X shape" at bounding box center [15, 15] width 18 height 18
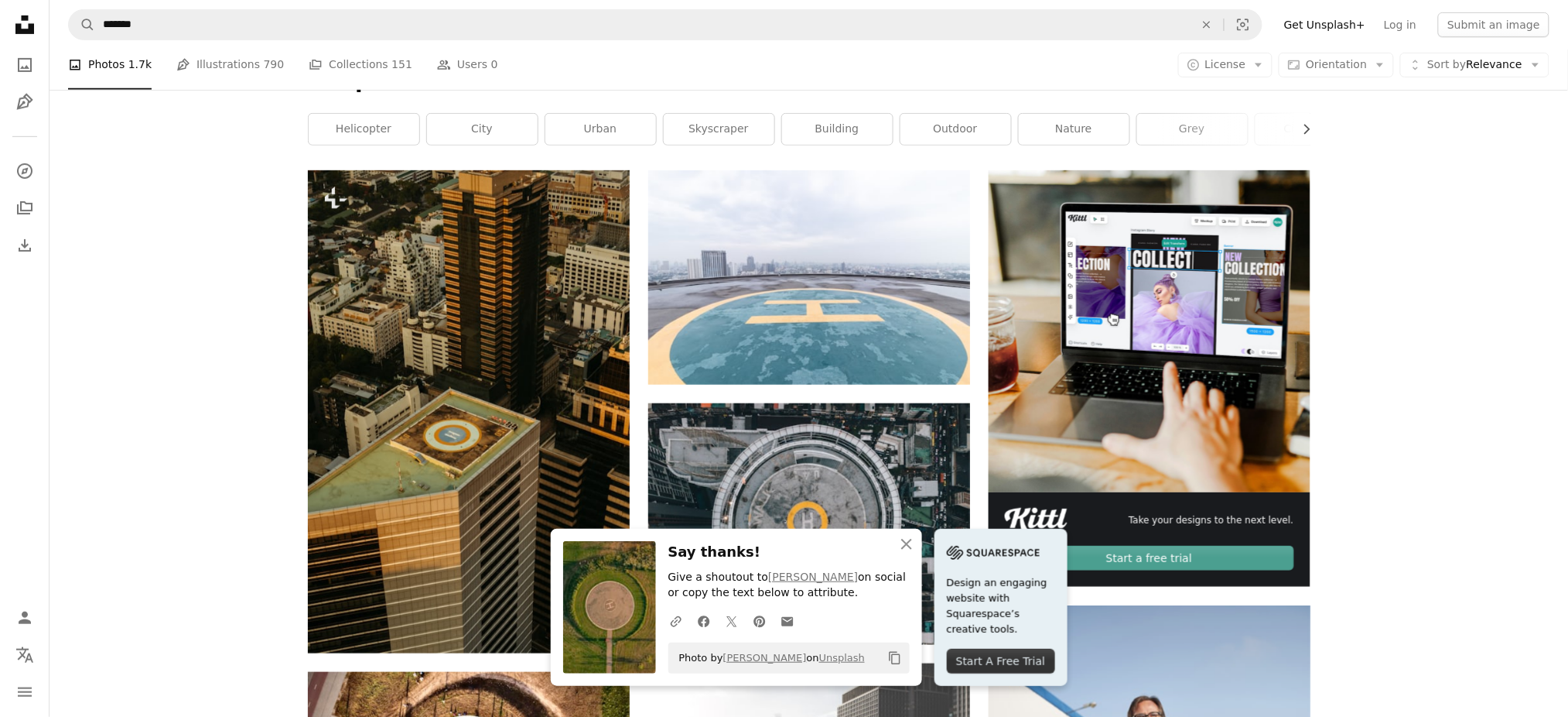
scroll to position [216, 0]
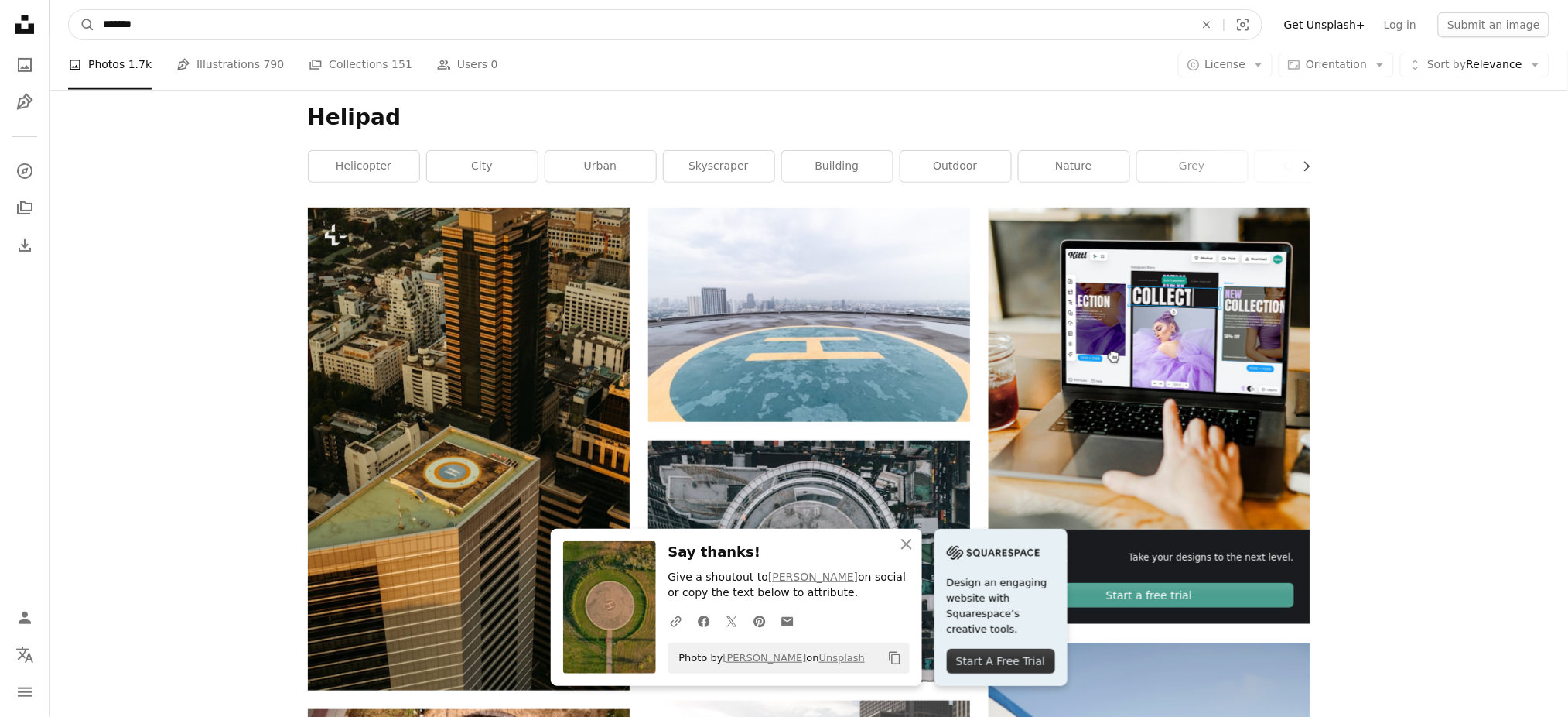
drag, startPoint x: 219, startPoint y: 21, endPoint x: 45, endPoint y: 21, distance: 174.0
paste input "**********"
type input "**********"
click button "A magnifying glass" at bounding box center [82, 25] width 26 height 30
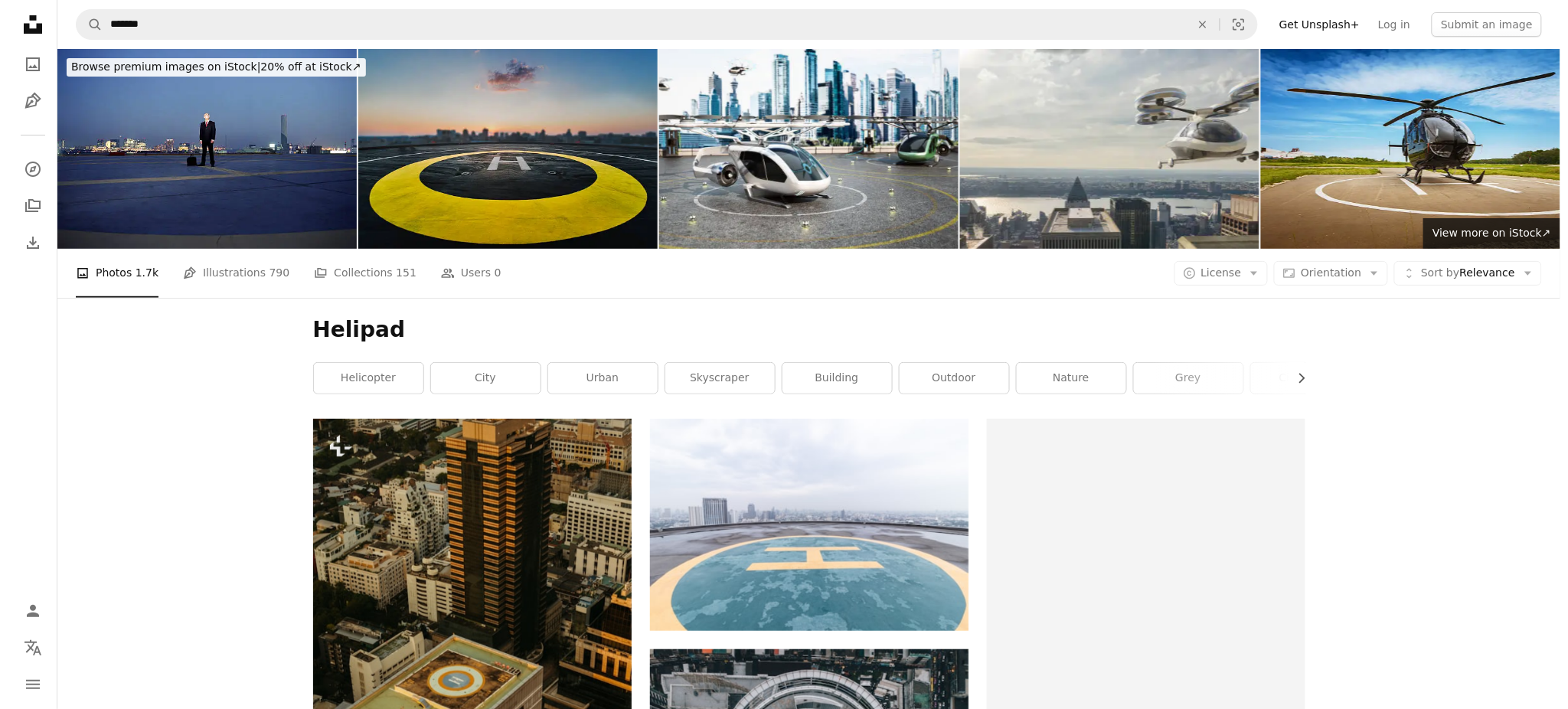
scroll to position [214, 0]
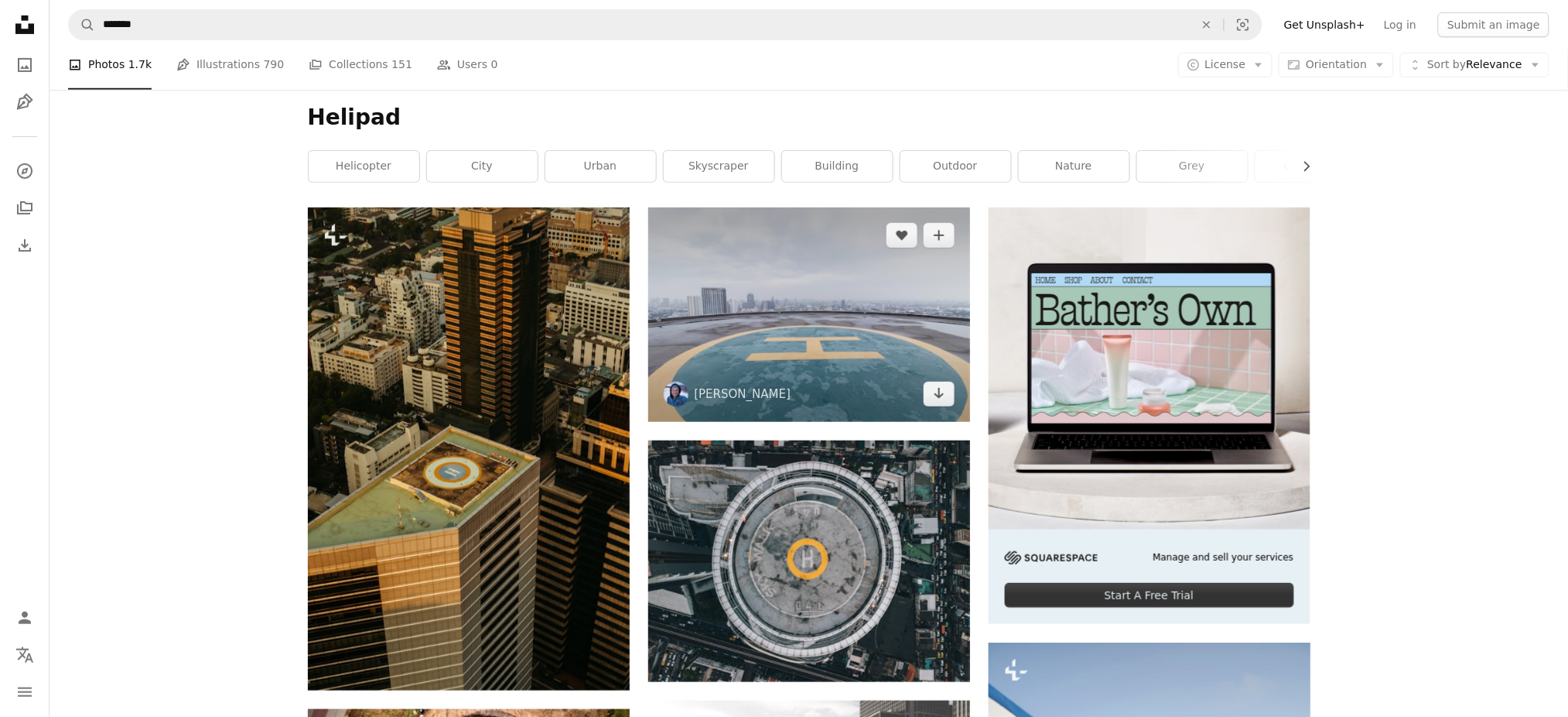
click at [717, 341] on img at bounding box center [810, 315] width 322 height 214
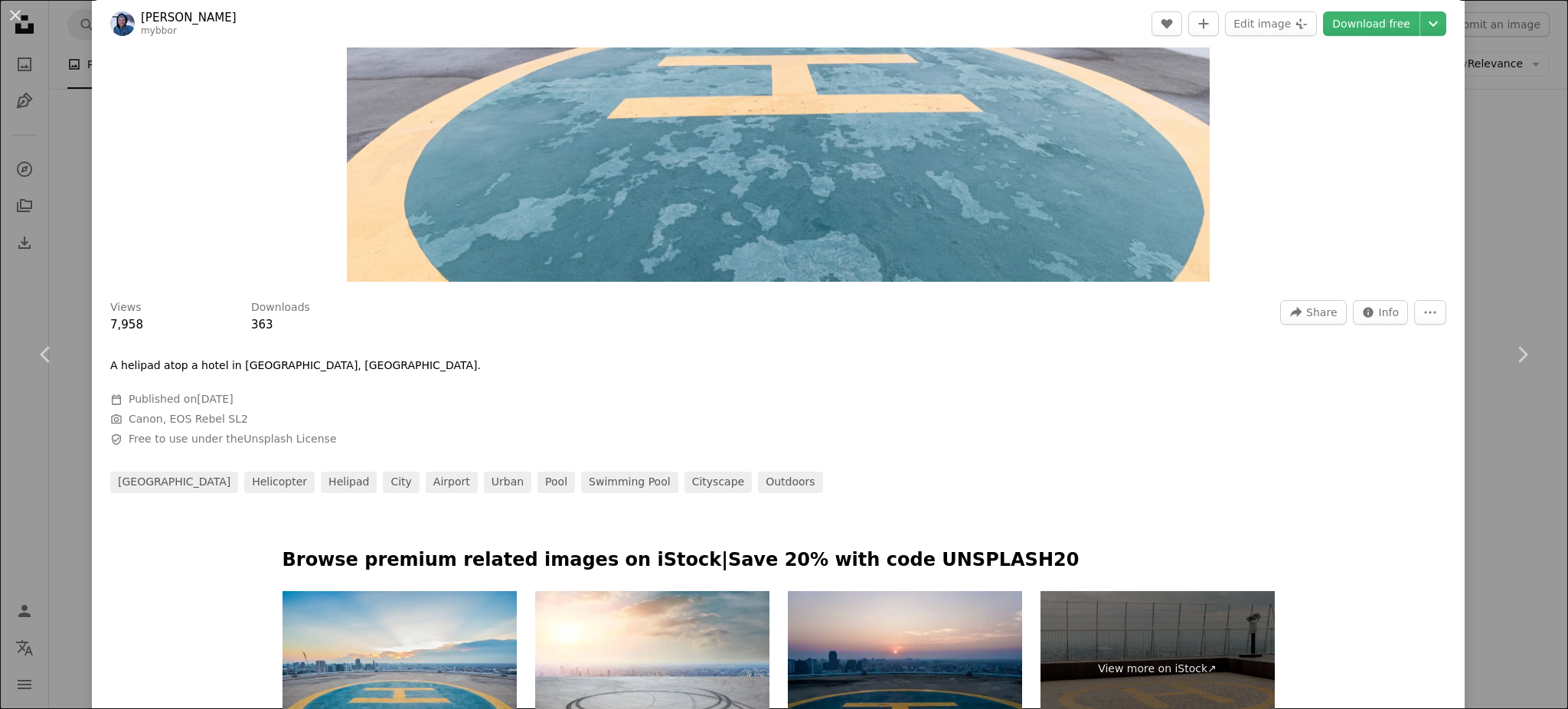
scroll to position [306, 0]
